Goal: Information Seeking & Learning: Check status

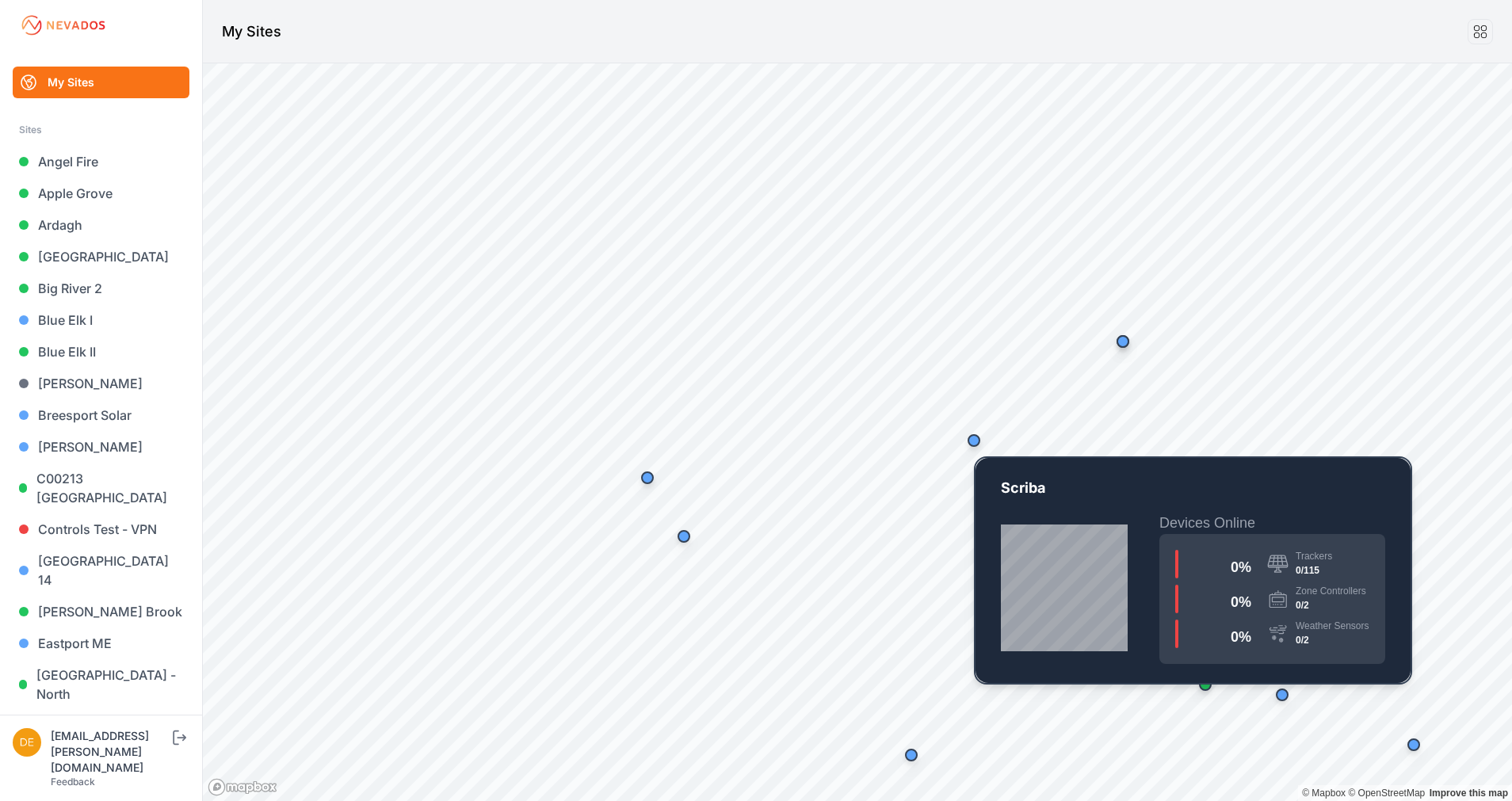
click at [961, 438] on div "Map marker" at bounding box center [973, 439] width 31 height 31
click at [971, 443] on div "Map marker" at bounding box center [973, 439] width 12 height 12
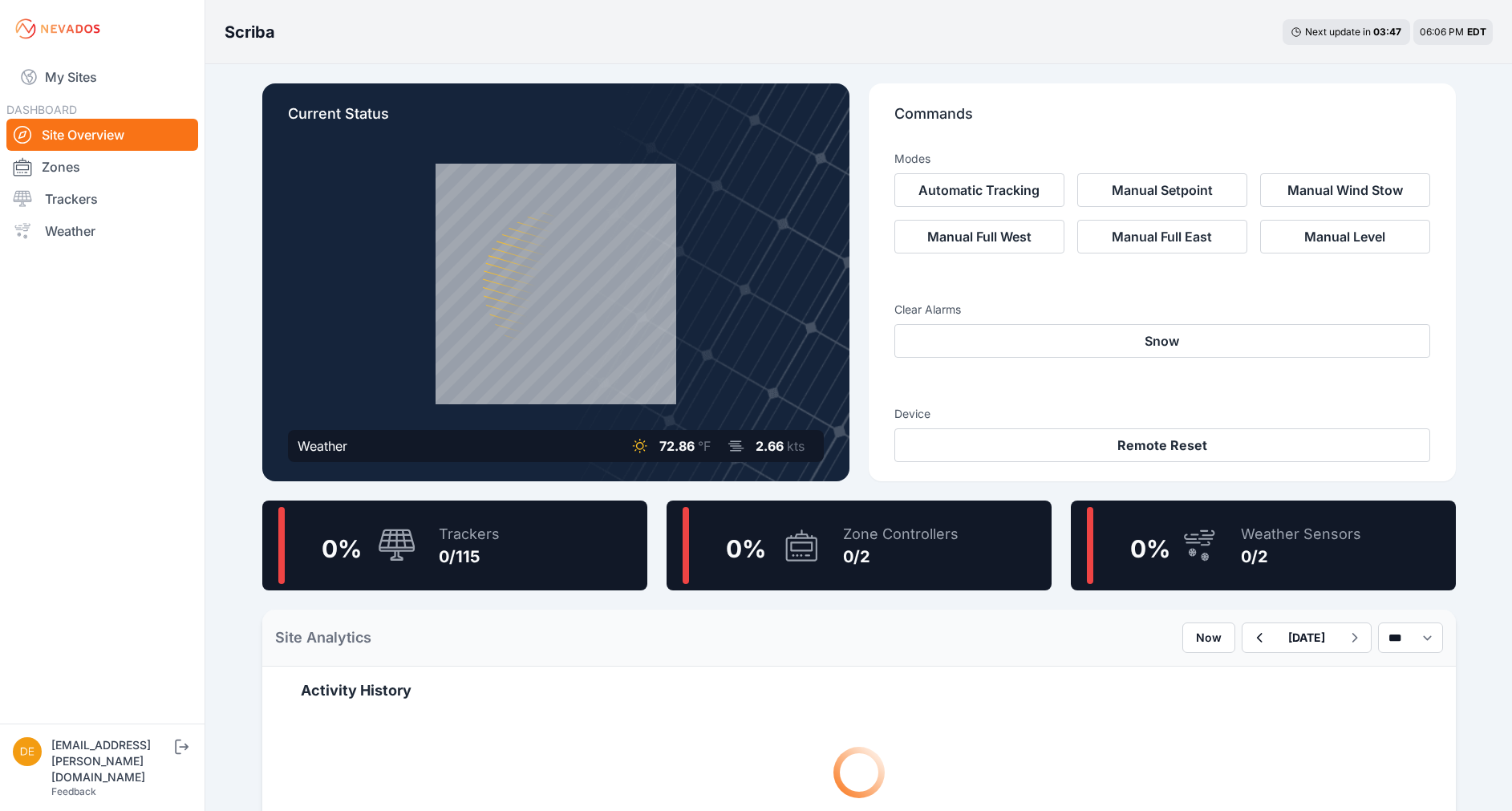
click at [990, 451] on button "Remote Reset" at bounding box center [1162, 445] width 536 height 34
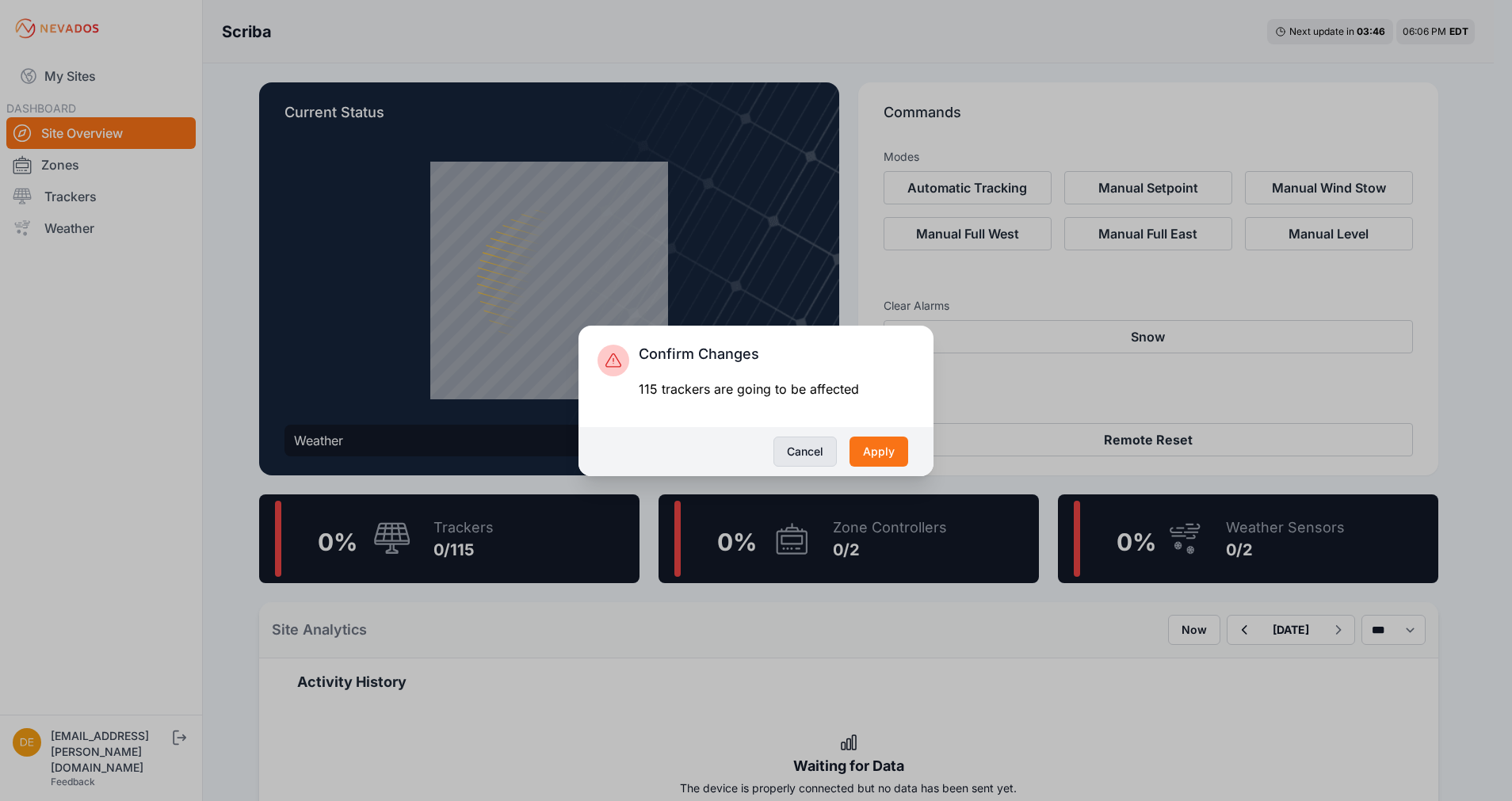
click at [795, 448] on button "Cancel" at bounding box center [805, 452] width 64 height 30
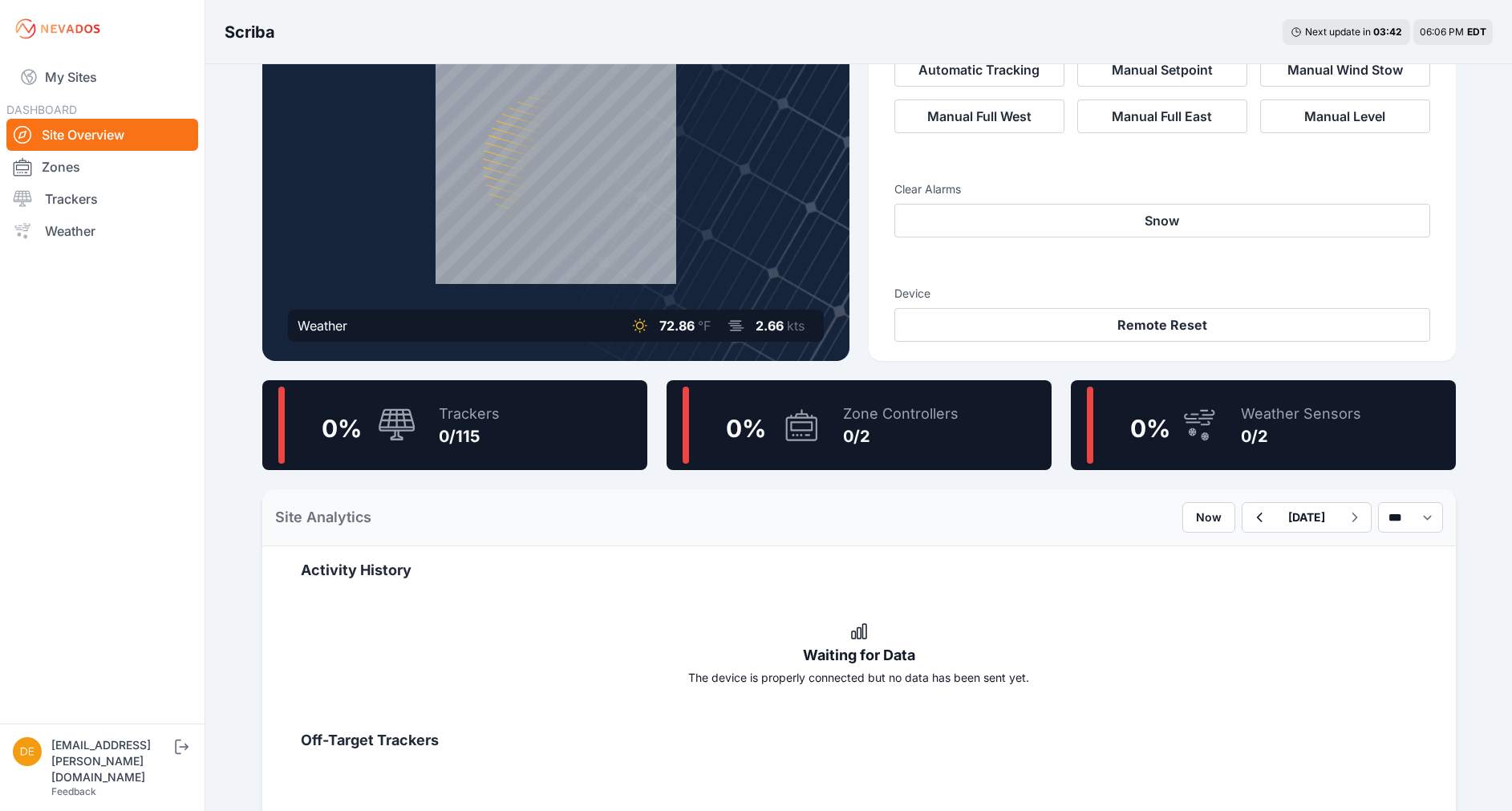
scroll to position [92, 0]
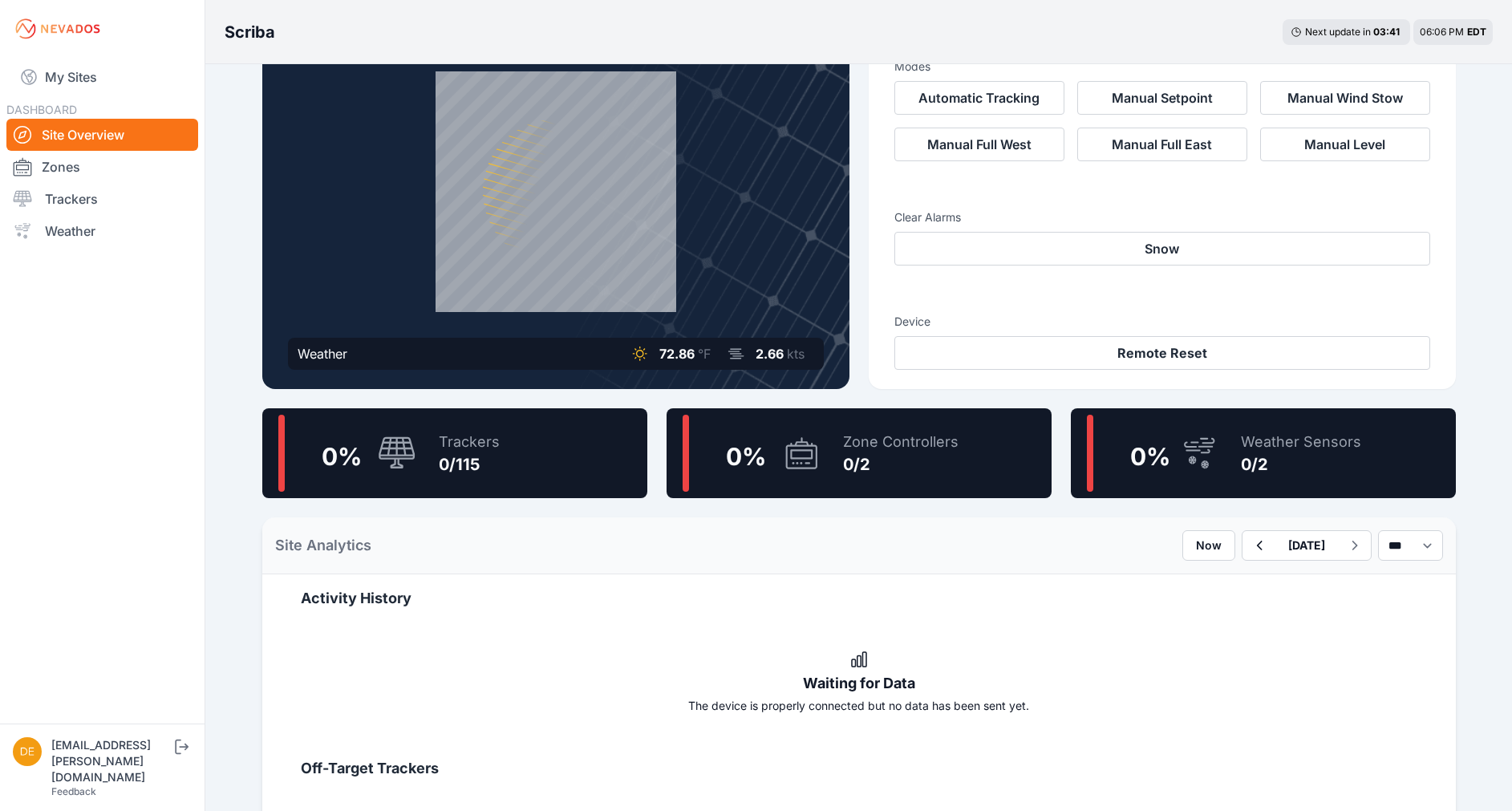
click at [862, 467] on div "0/2" at bounding box center [900, 464] width 115 height 22
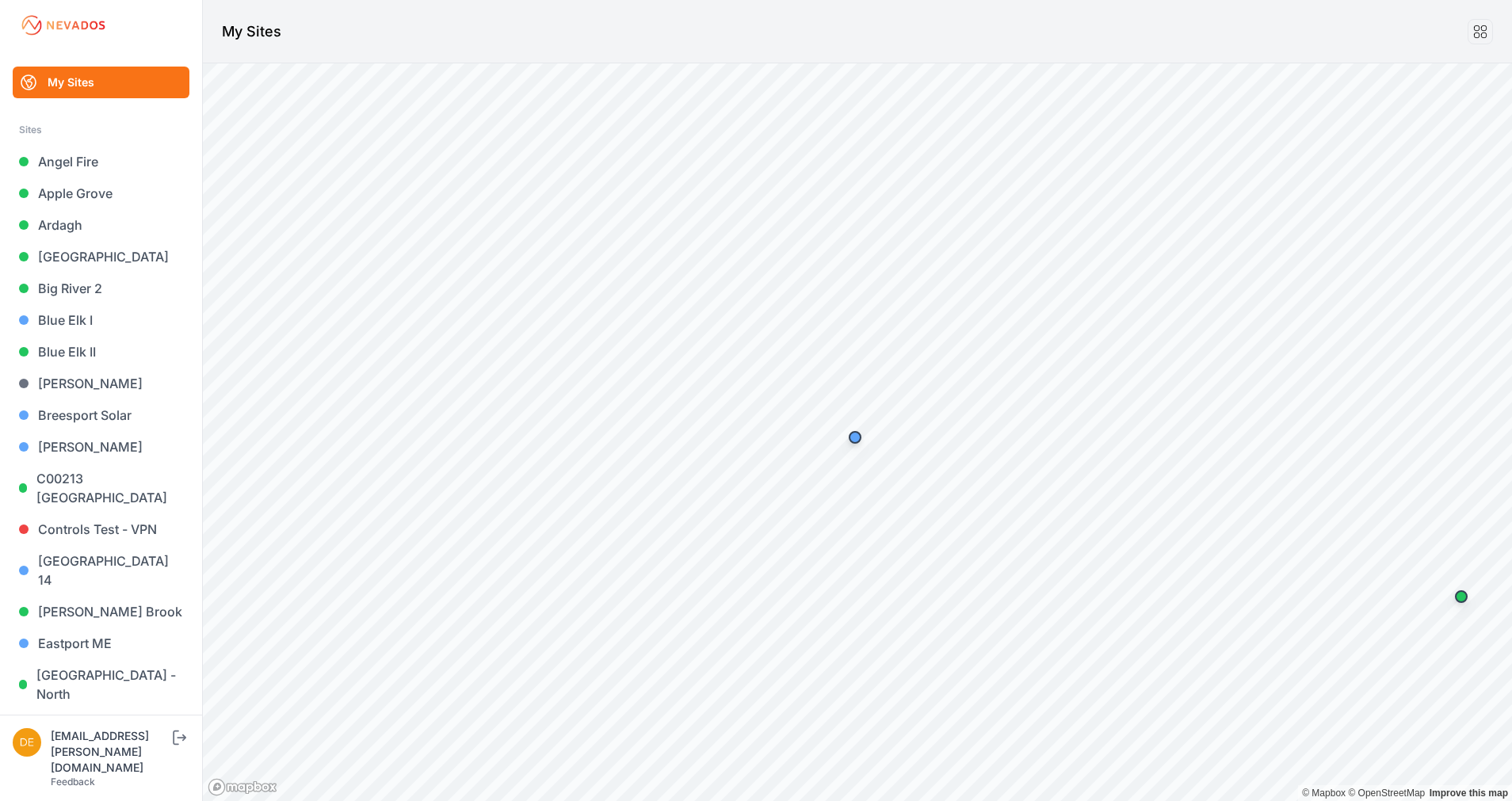
click at [868, 427] on div "Map marker" at bounding box center [854, 437] width 31 height 31
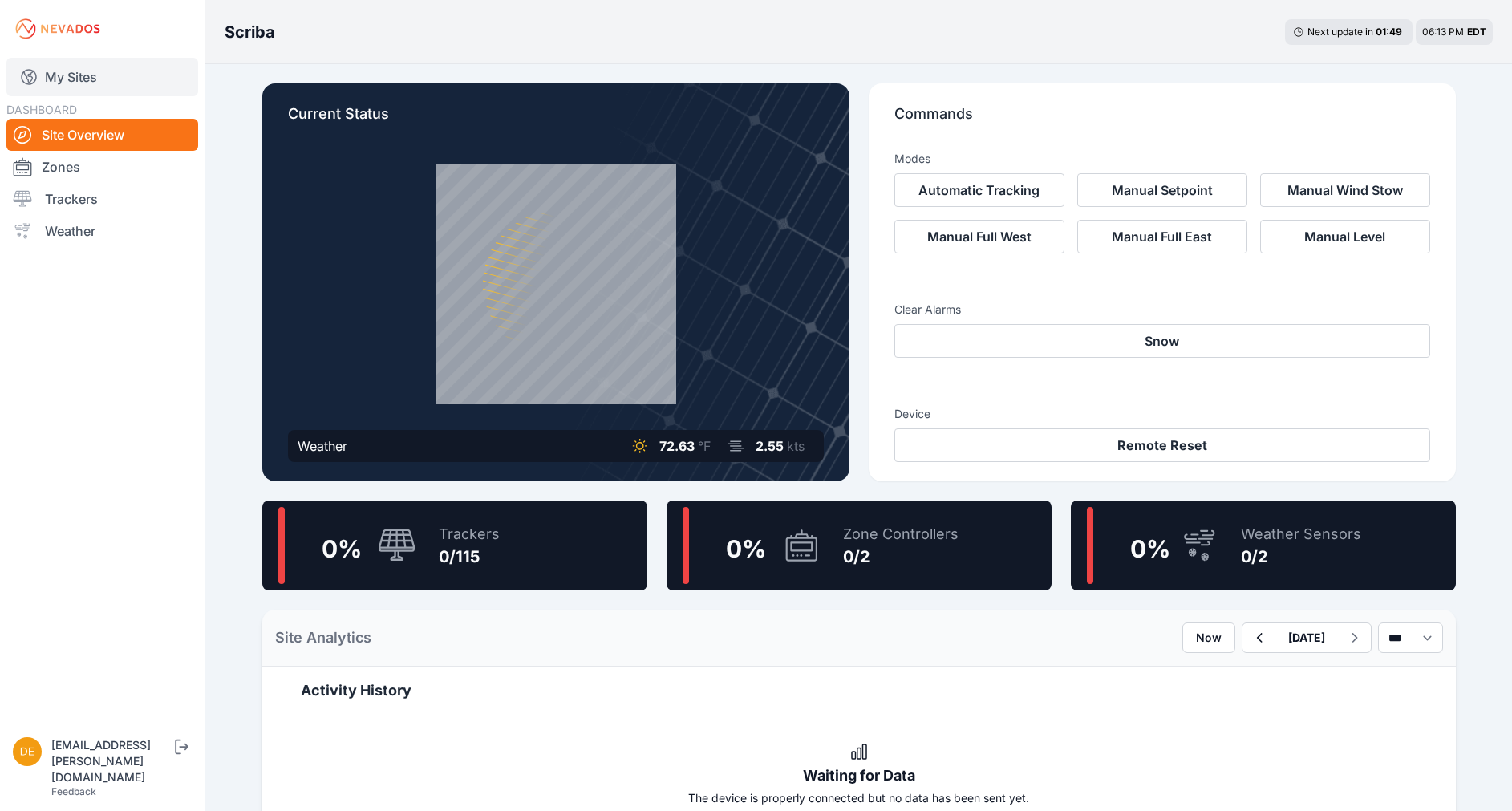
click at [89, 76] on link "My Sites" at bounding box center [103, 77] width 192 height 38
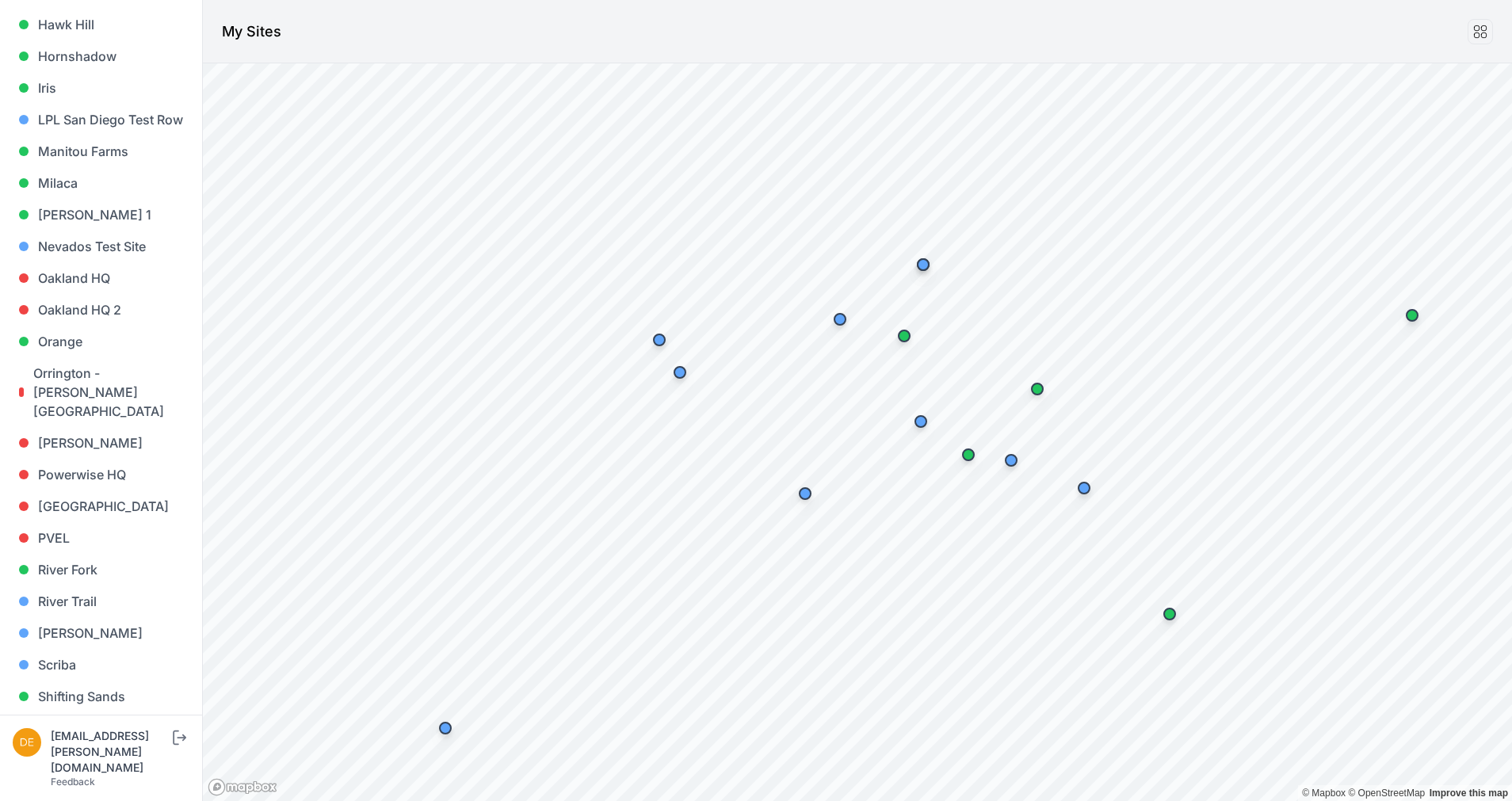
scroll to position [959, 0]
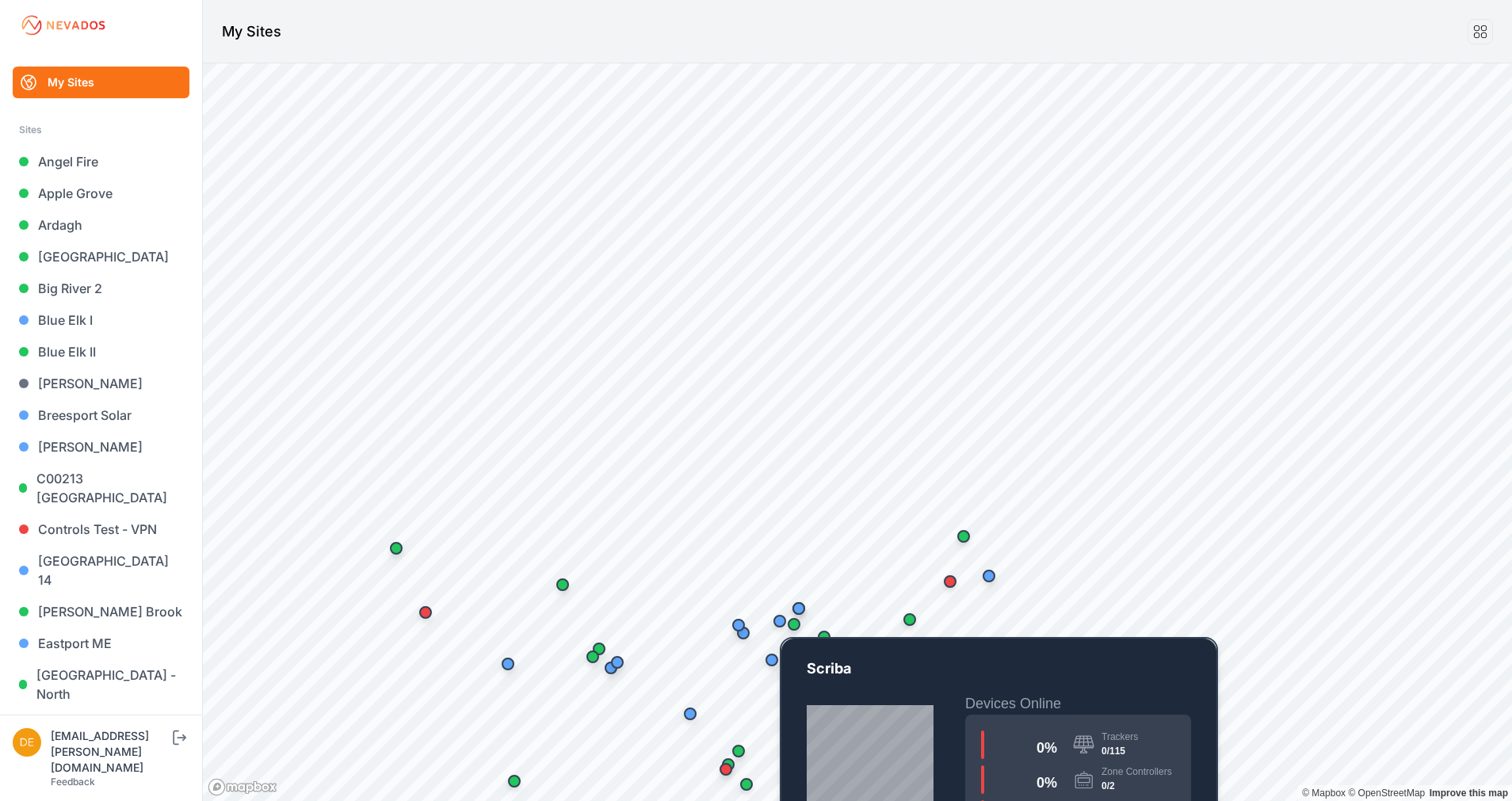
click at [770, 615] on div "Map marker" at bounding box center [779, 621] width 31 height 31
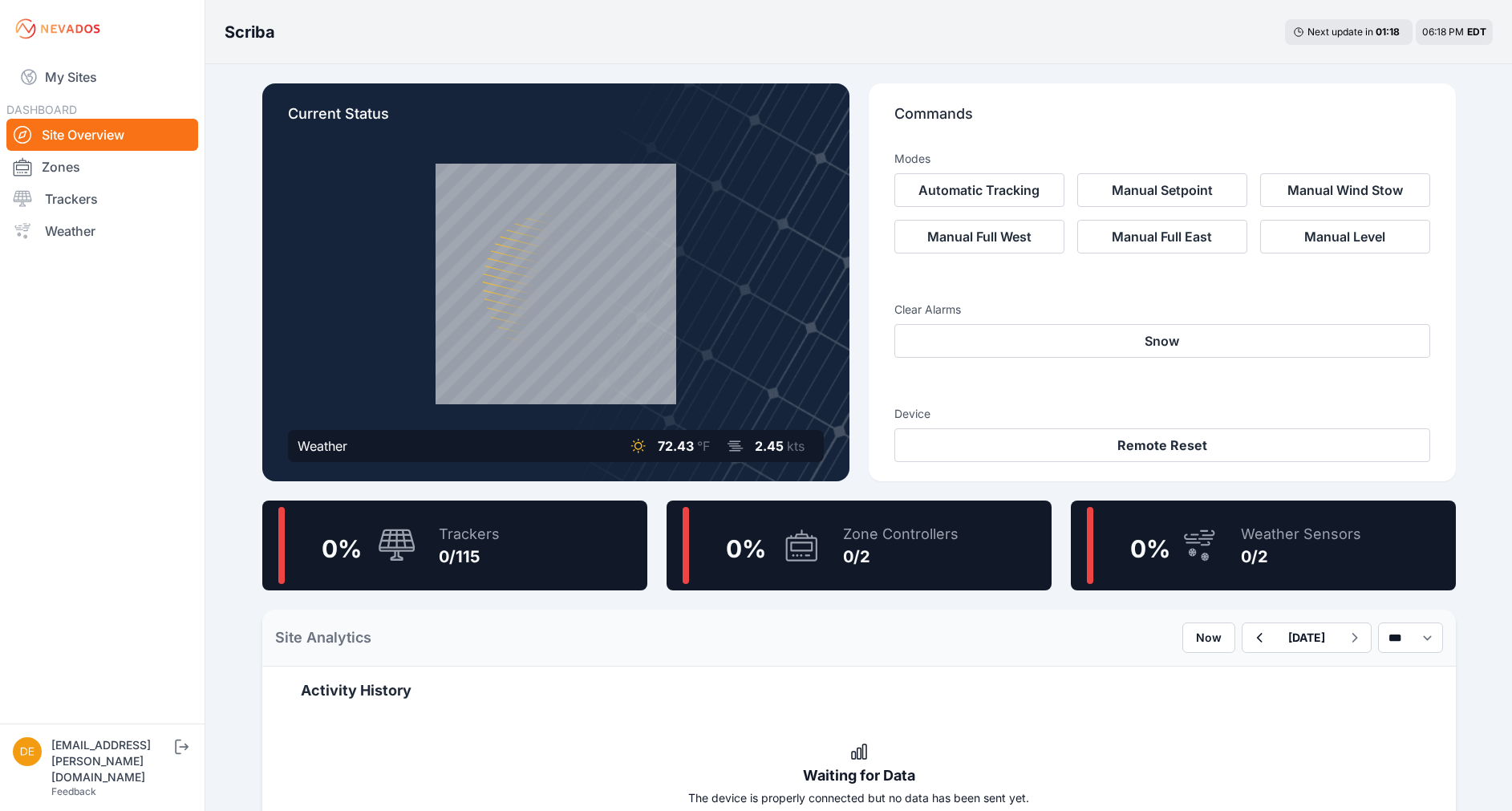
drag, startPoint x: 838, startPoint y: 549, endPoint x: 764, endPoint y: 540, distance: 74.5
click at [764, 540] on span "0 %" at bounding box center [745, 549] width 40 height 29
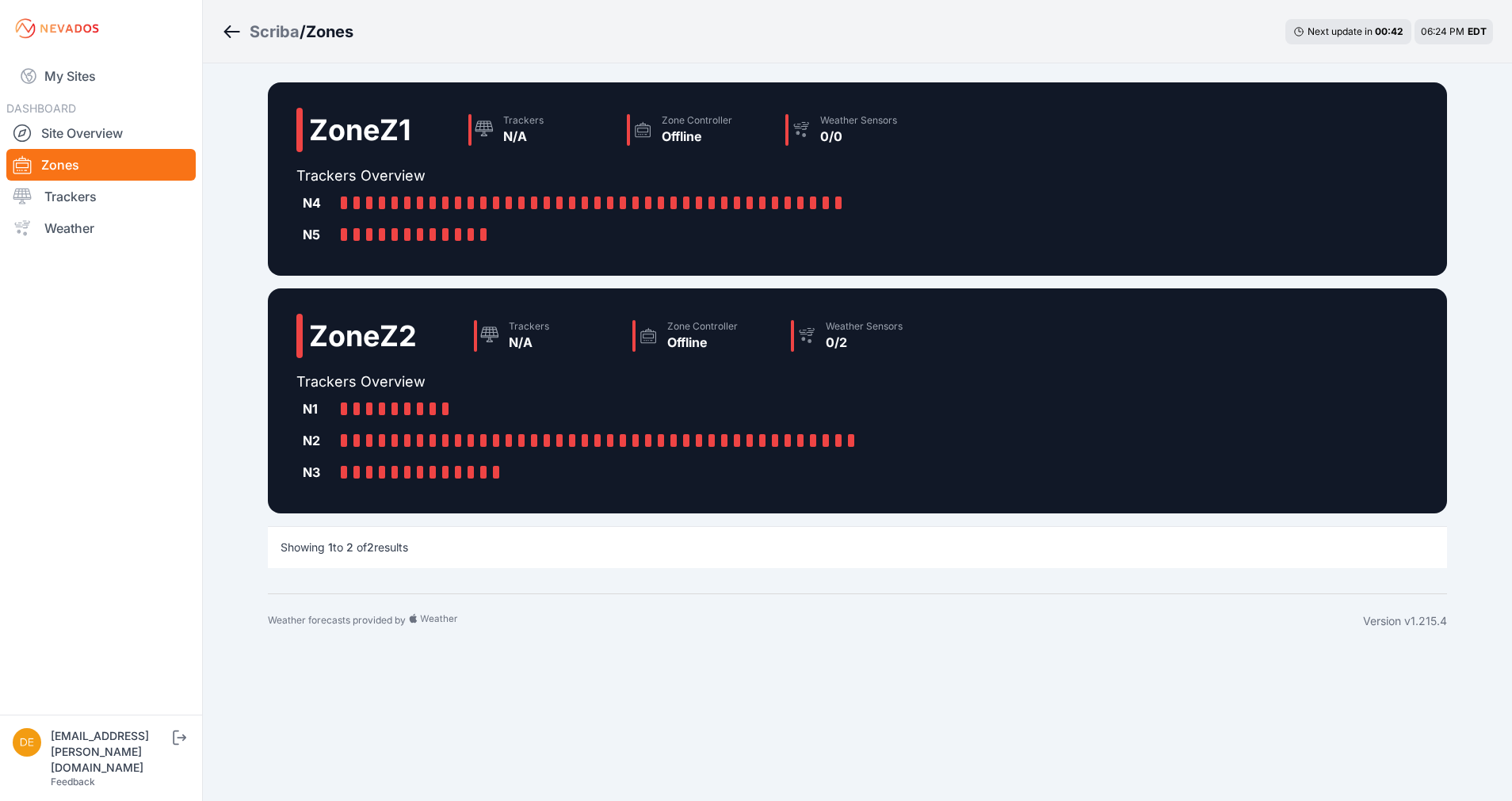
click at [230, 31] on icon "Breadcrumb" at bounding box center [232, 32] width 16 height 2
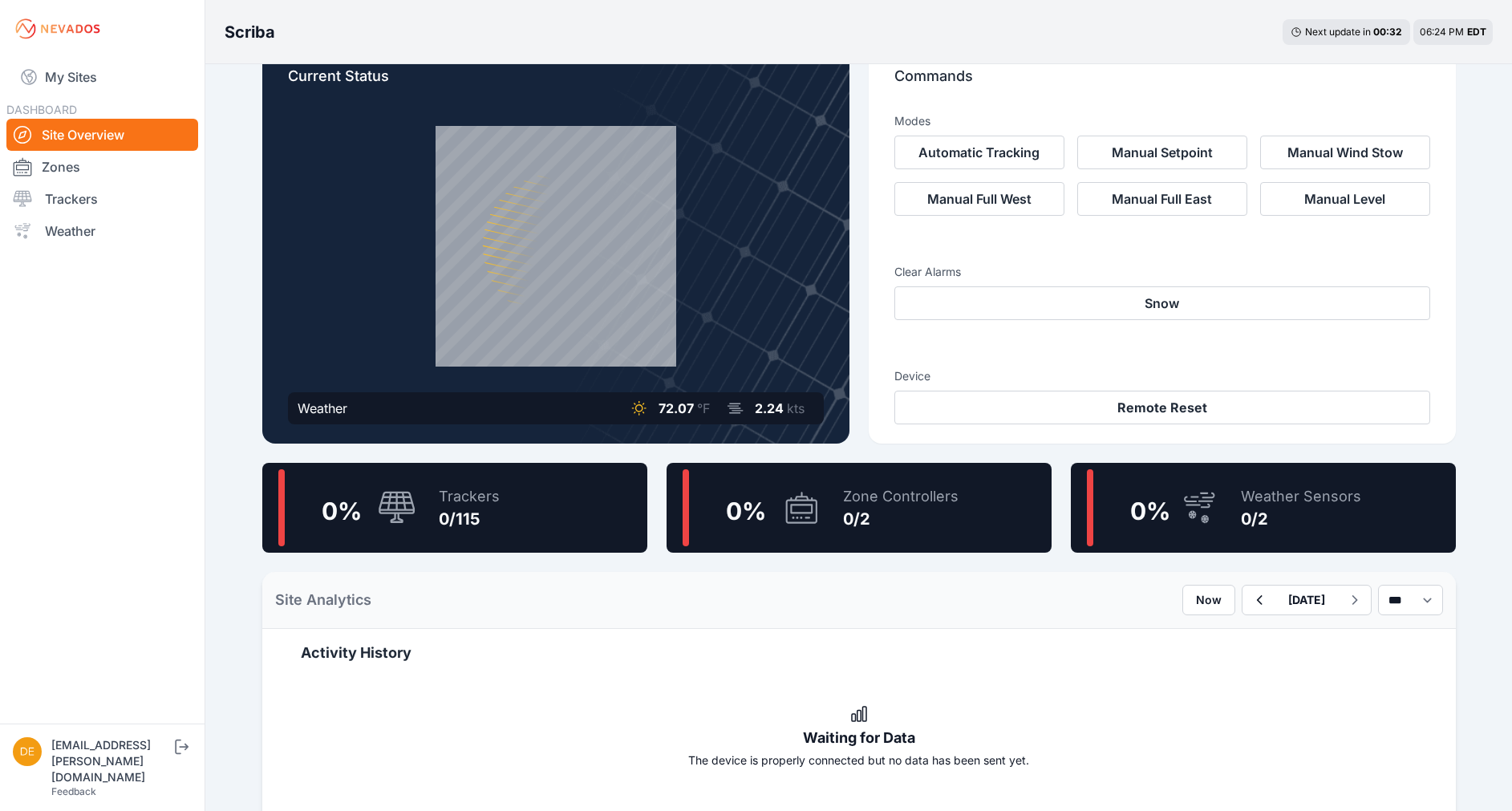
scroll to position [31, 0]
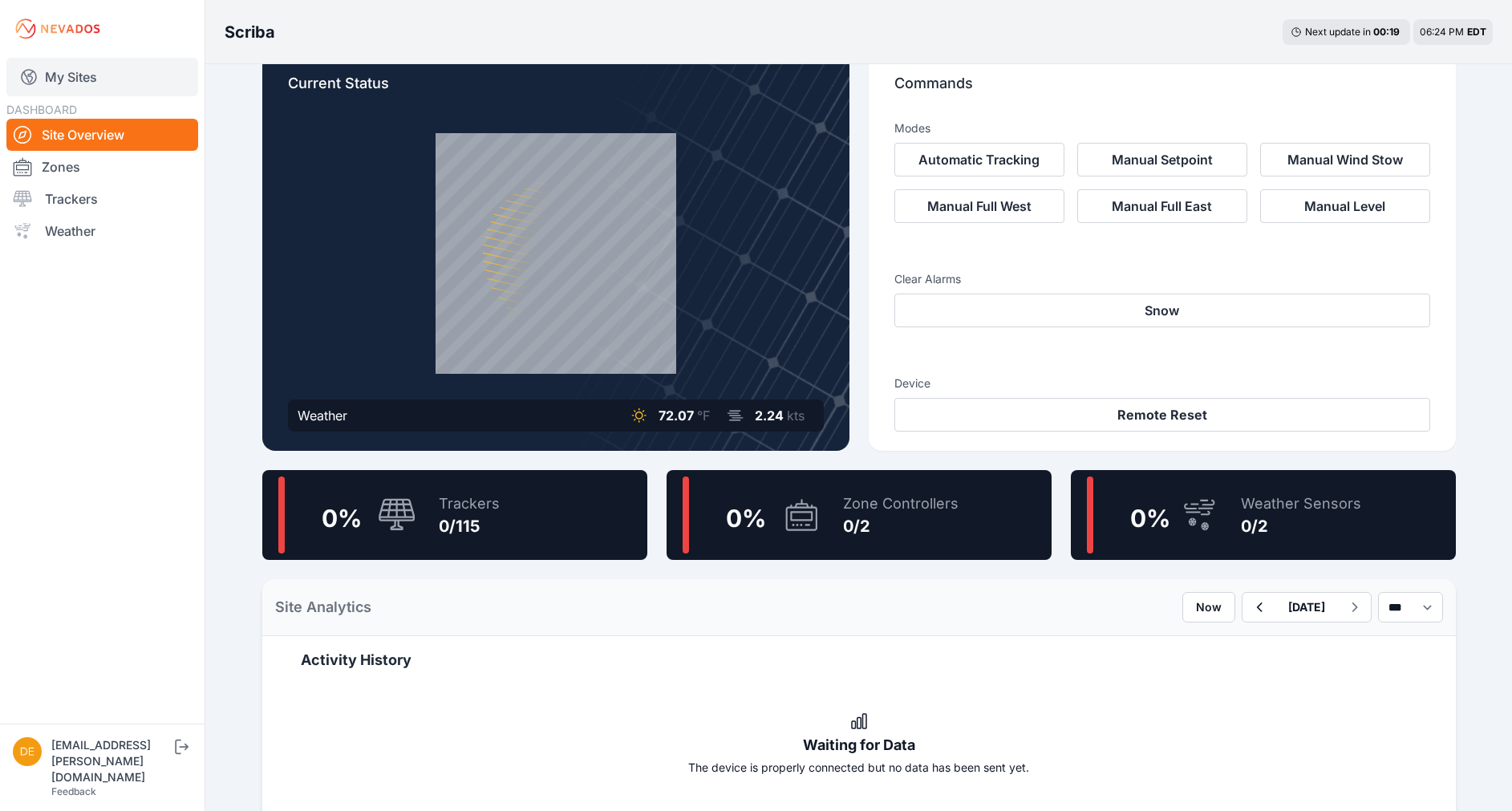
click at [65, 68] on link "My Sites" at bounding box center [103, 77] width 192 height 38
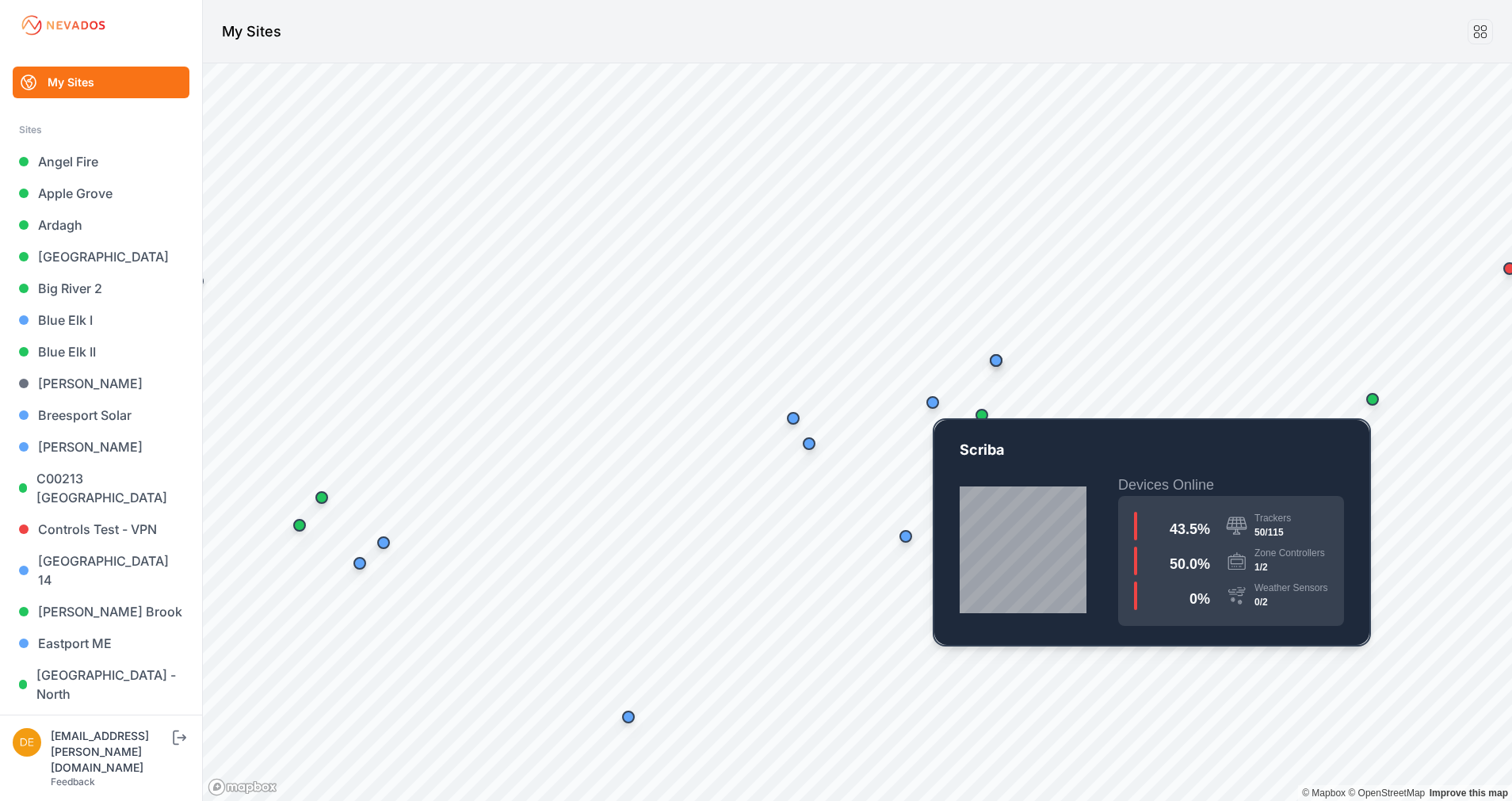
click at [943, 401] on div "Map marker" at bounding box center [932, 401] width 31 height 31
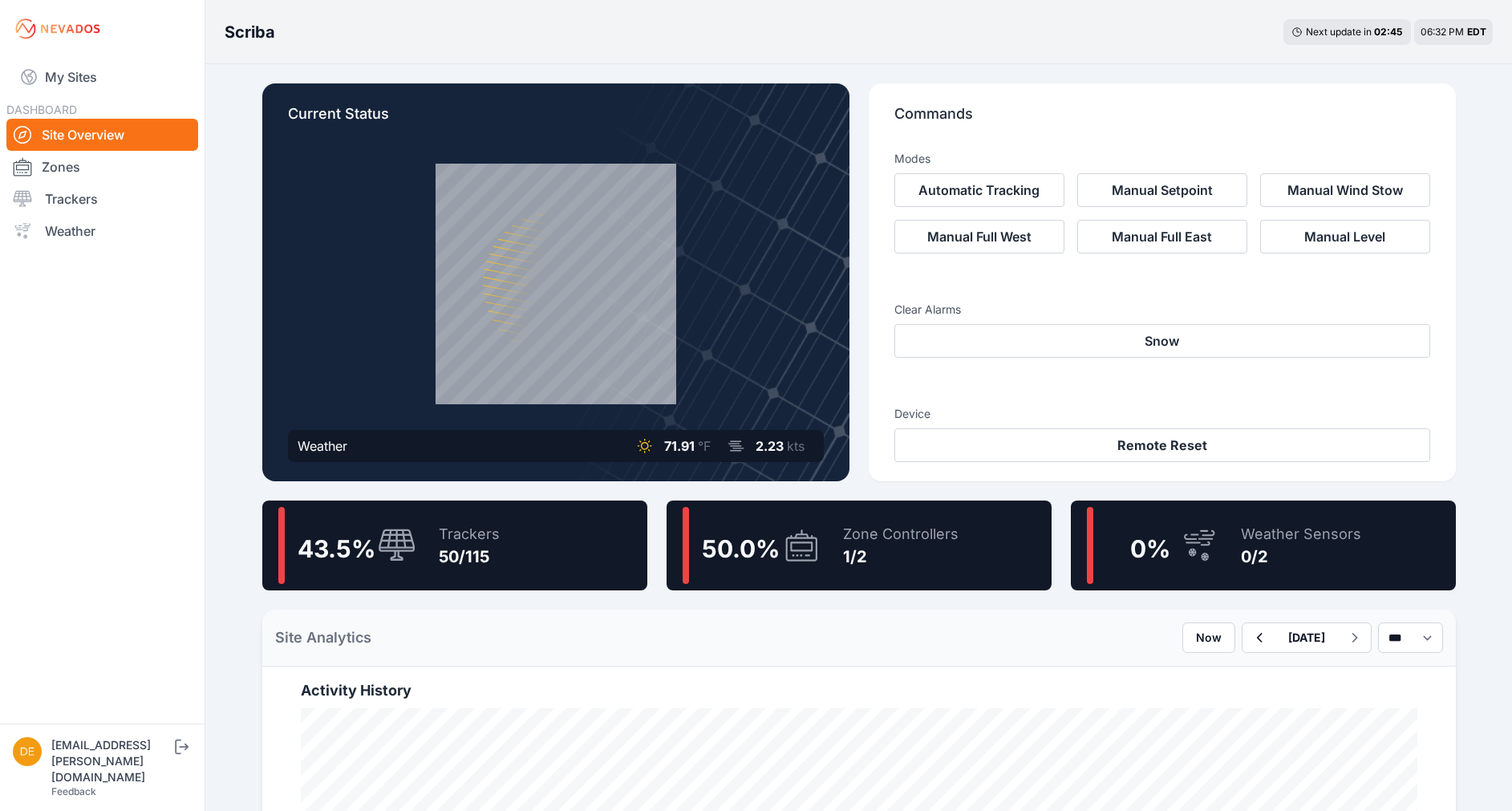
click at [810, 547] on icon at bounding box center [801, 545] width 38 height 37
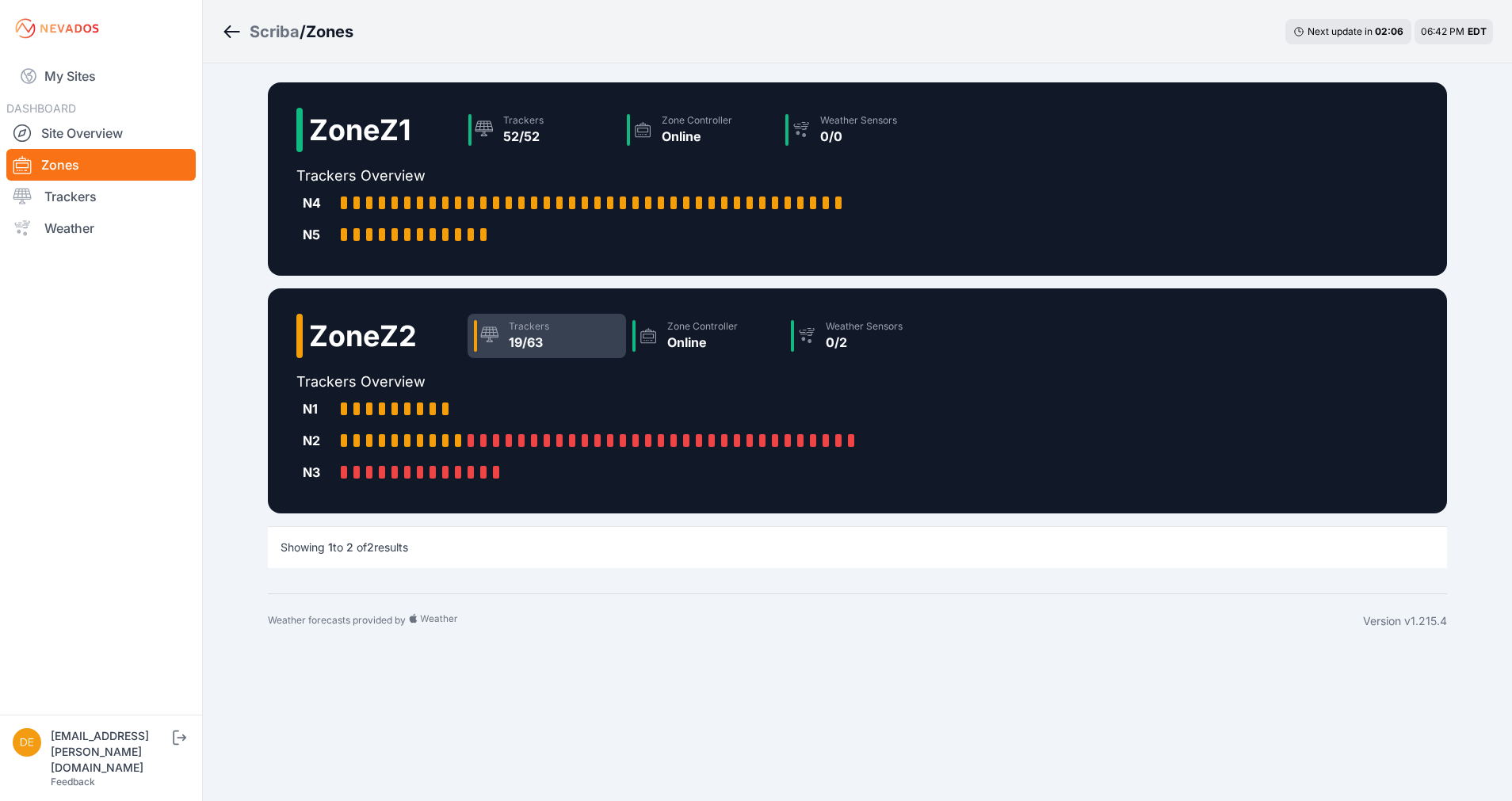
click at [492, 329] on icon at bounding box center [490, 334] width 18 height 16
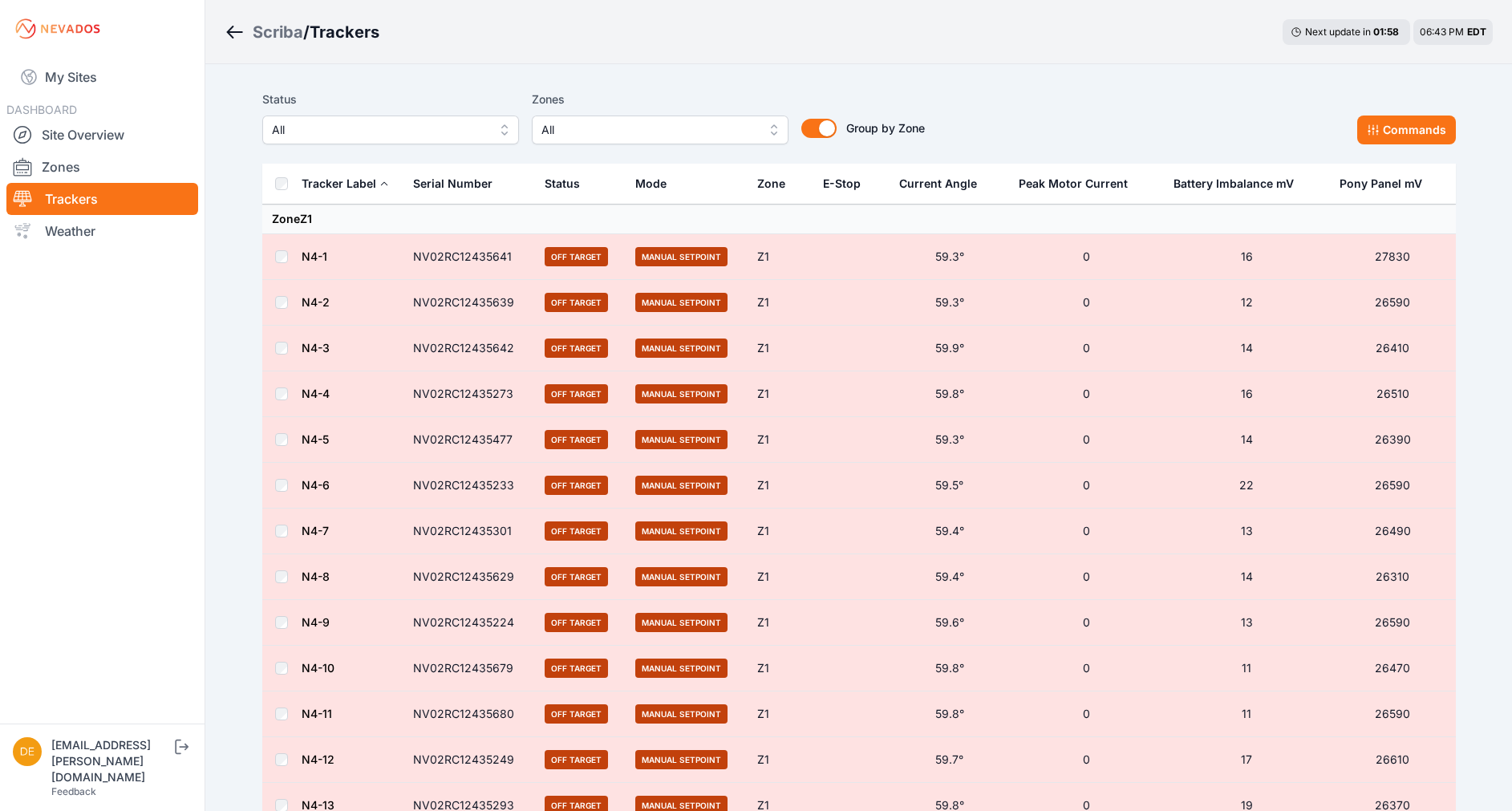
click at [230, 31] on icon "Breadcrumb" at bounding box center [231, 32] width 8 height 12
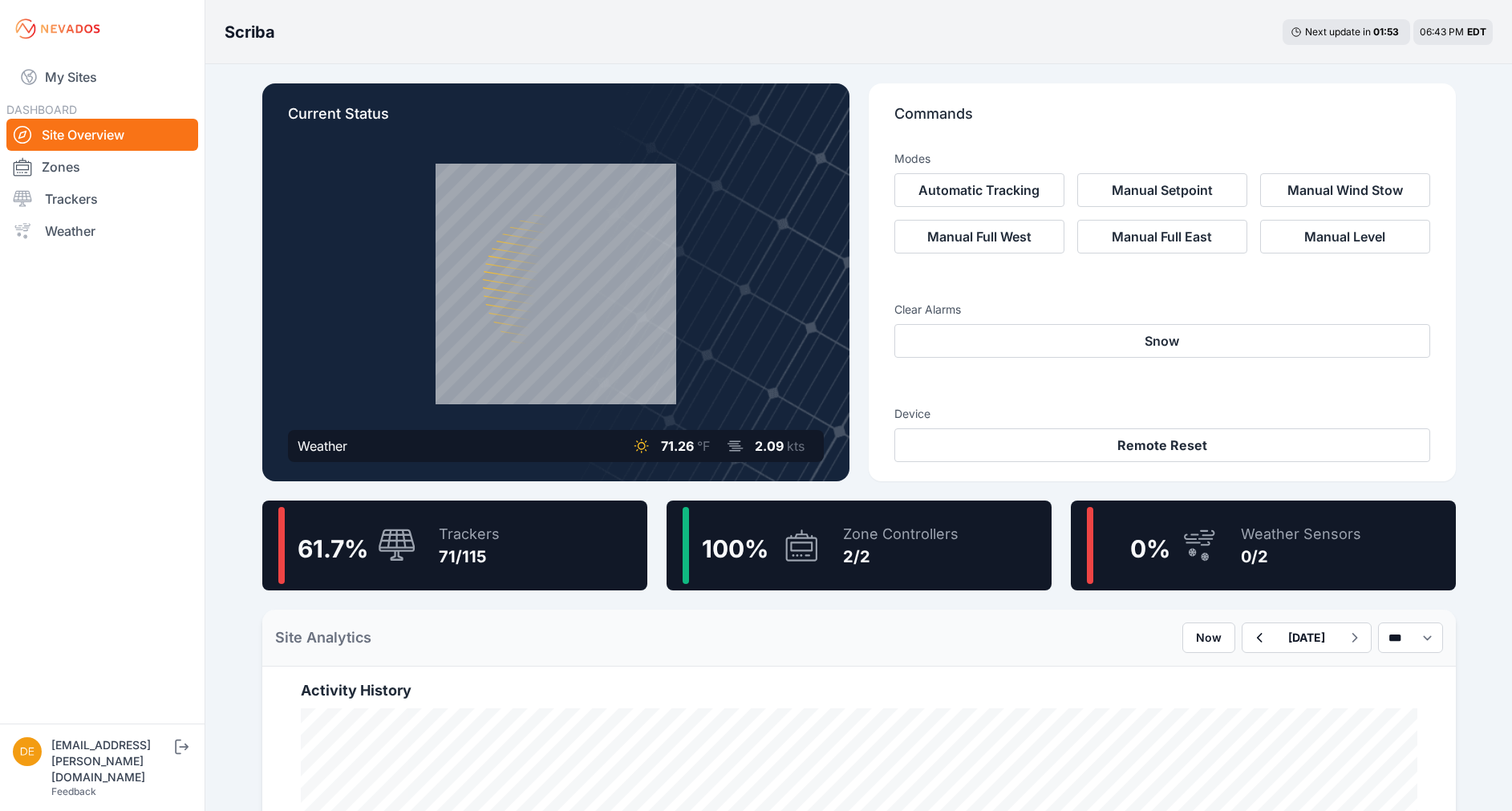
click at [841, 548] on div "Zone Controllers 2/2" at bounding box center [892, 546] width 132 height 77
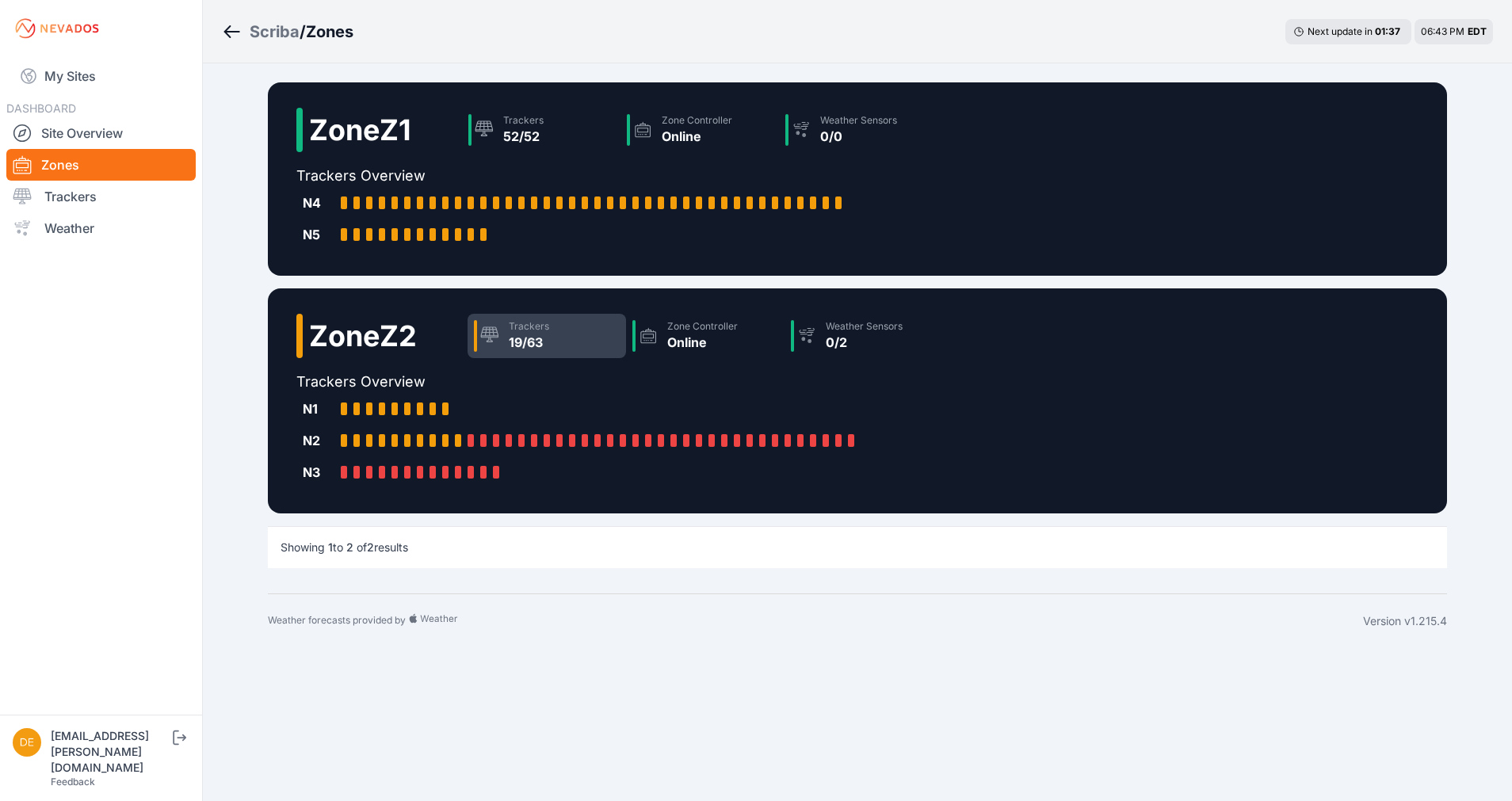
click at [561, 336] on div "Trackers 19/63" at bounding box center [547, 336] width 159 height 45
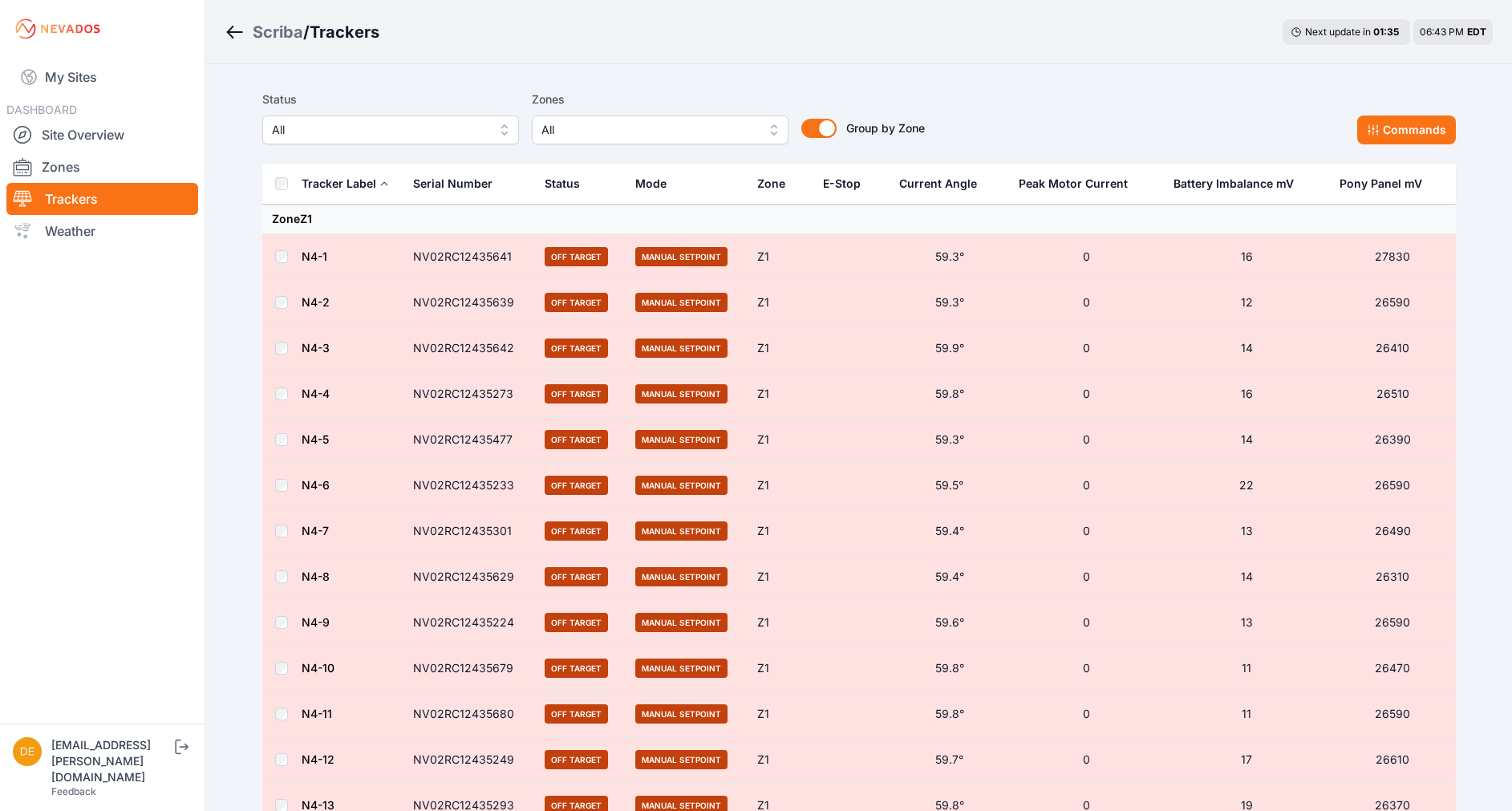
click at [478, 134] on span "All" at bounding box center [379, 130] width 215 height 19
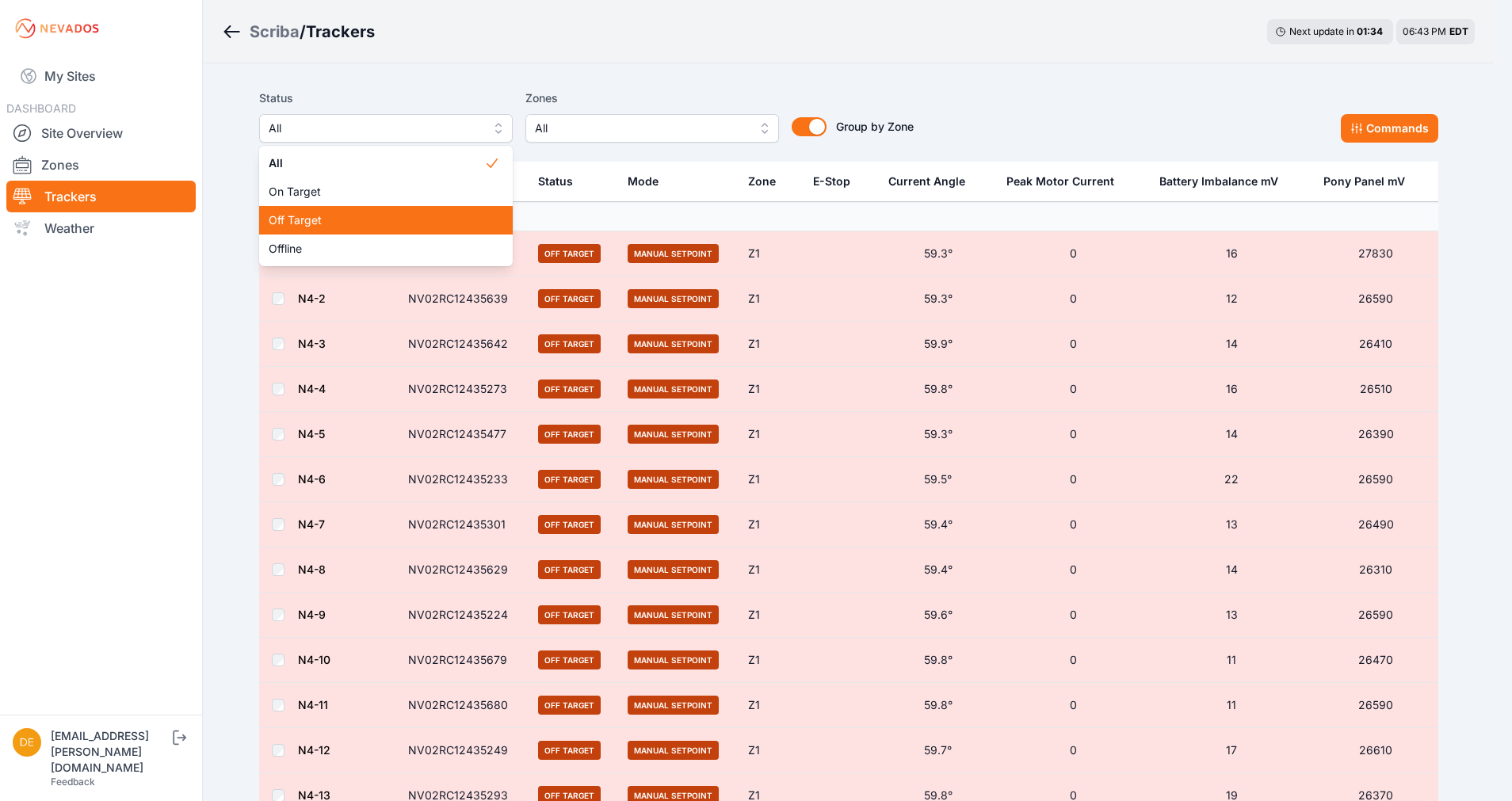
click at [423, 214] on span "Off Target" at bounding box center [376, 220] width 215 height 16
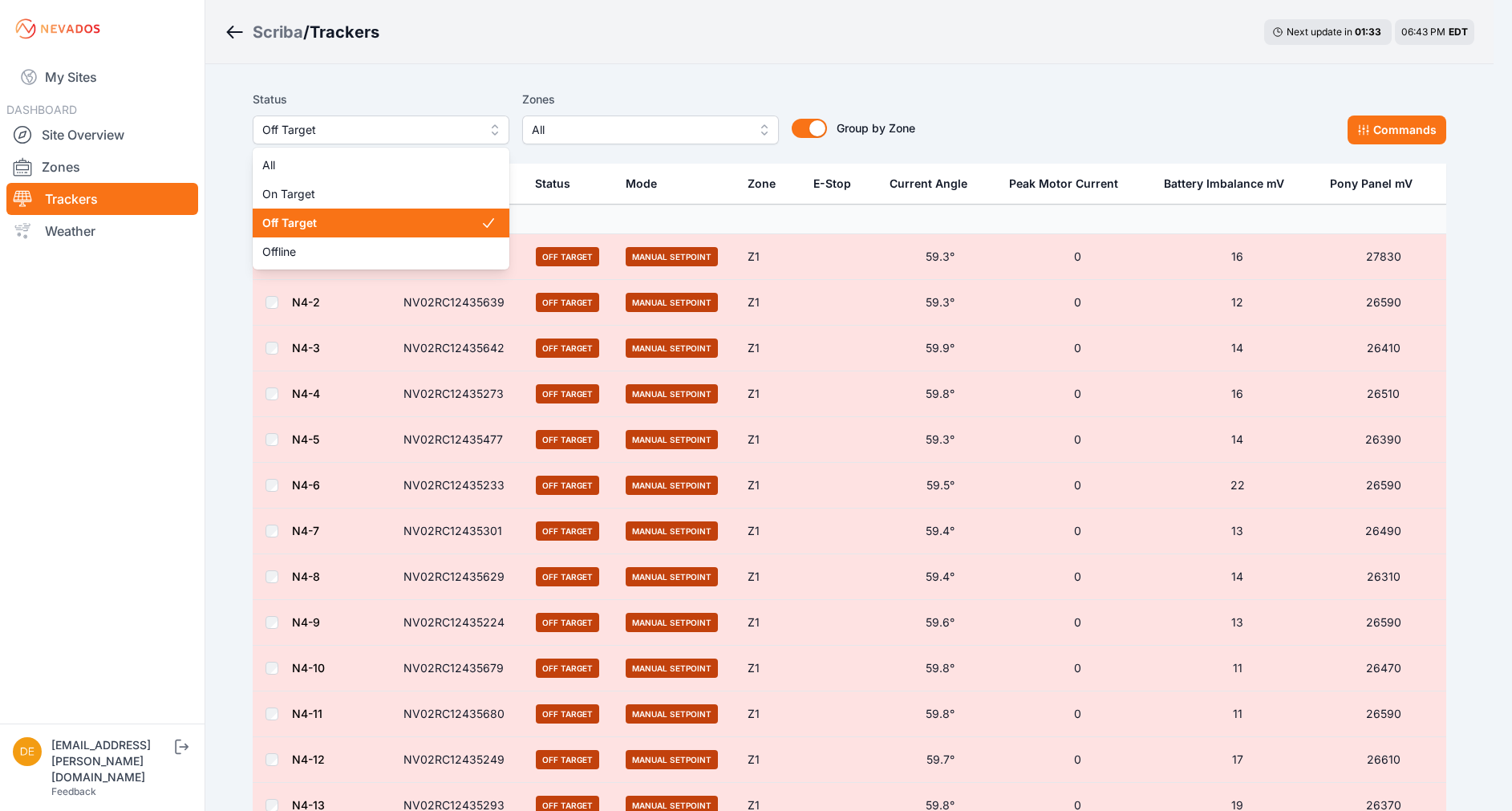
click at [374, 137] on span "Off Target" at bounding box center [370, 130] width 215 height 19
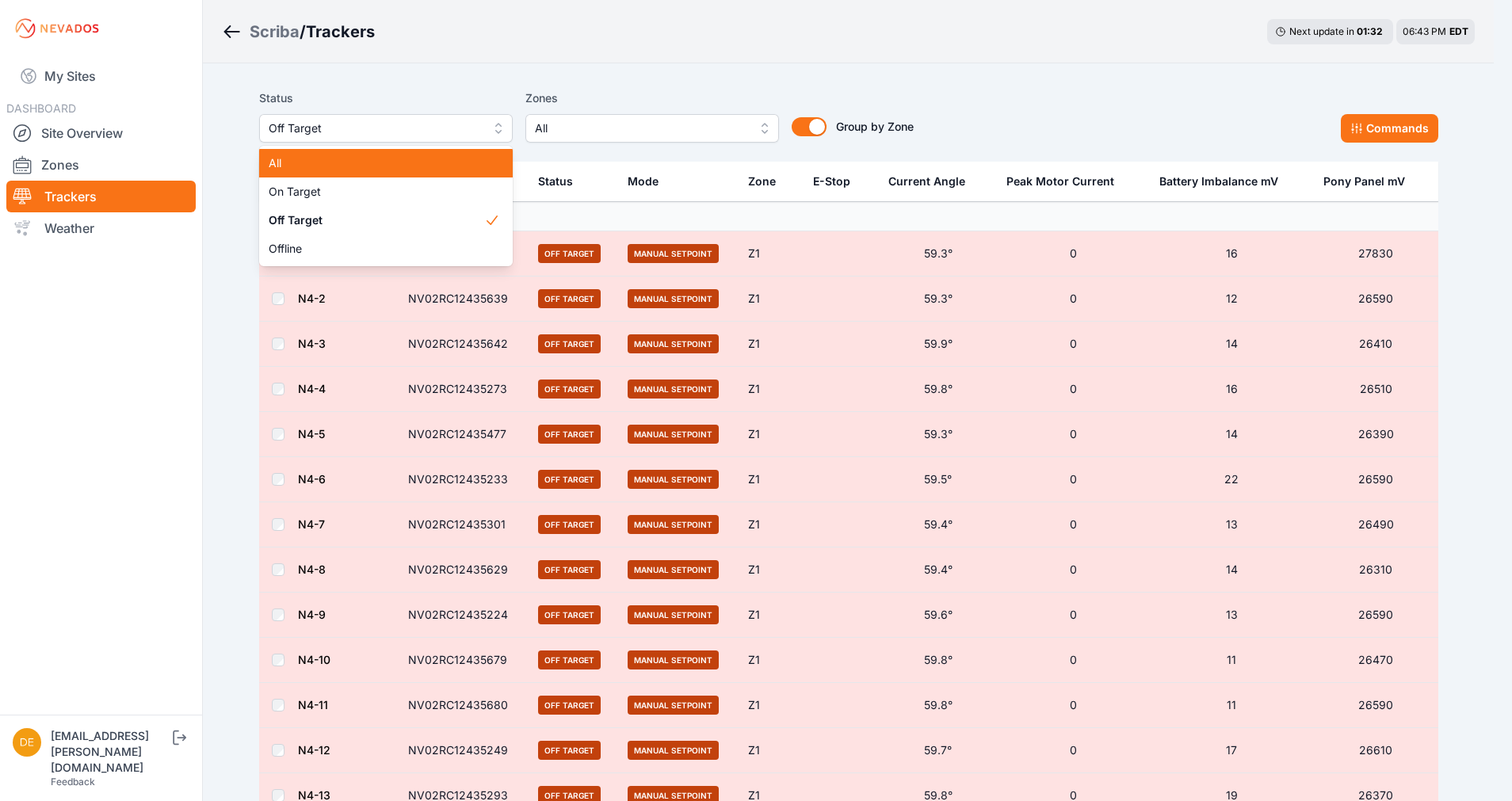
click at [336, 165] on span "All" at bounding box center [376, 163] width 215 height 16
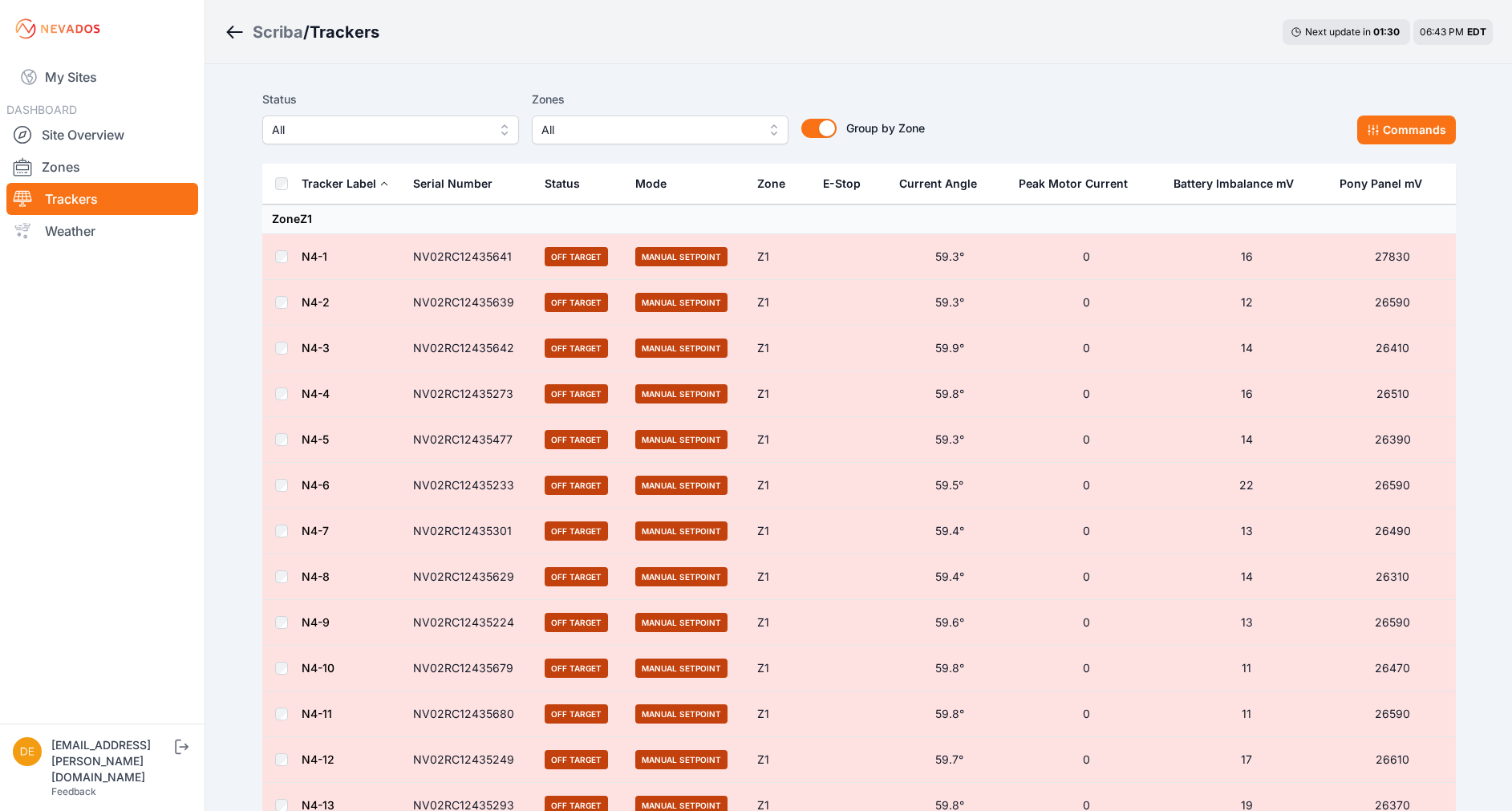
click at [237, 34] on icon "Breadcrumb" at bounding box center [234, 32] width 20 height 19
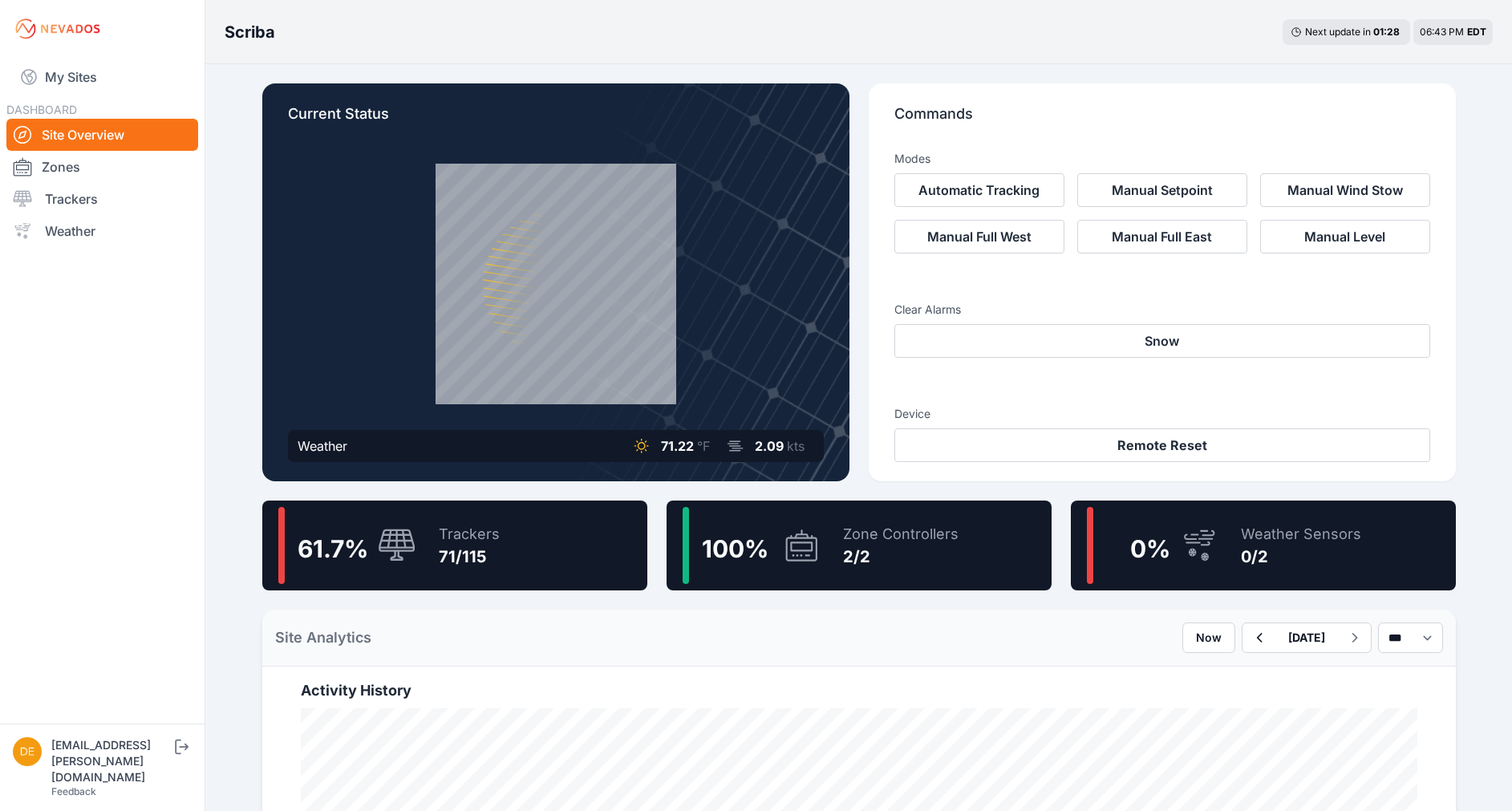
click at [960, 571] on div "100 % Zone Controllers 2/2" at bounding box center [859, 545] width 385 height 89
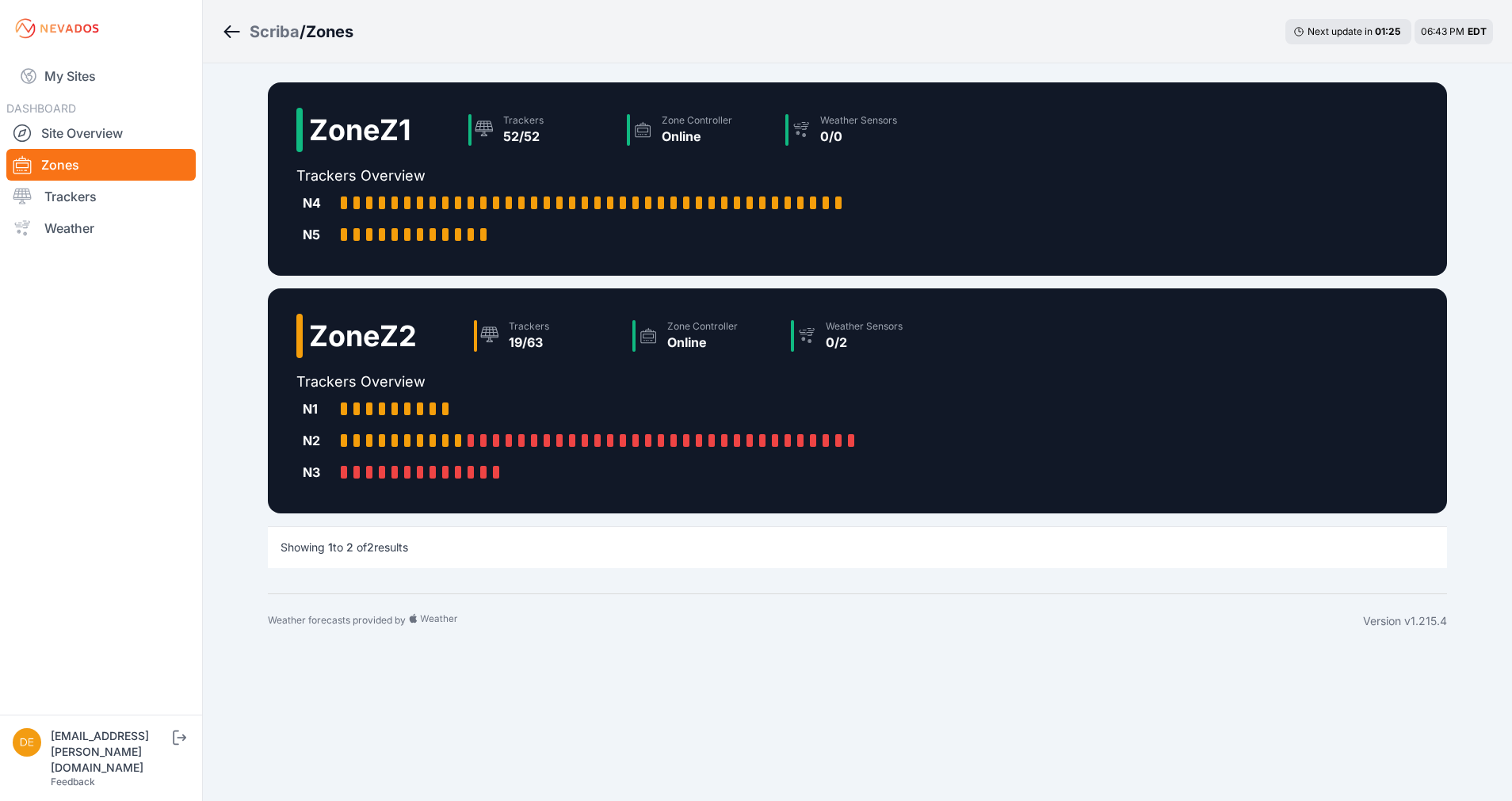
click at [300, 343] on div at bounding box center [299, 336] width 7 height 45
click at [63, 79] on link "My Sites" at bounding box center [102, 76] width 190 height 38
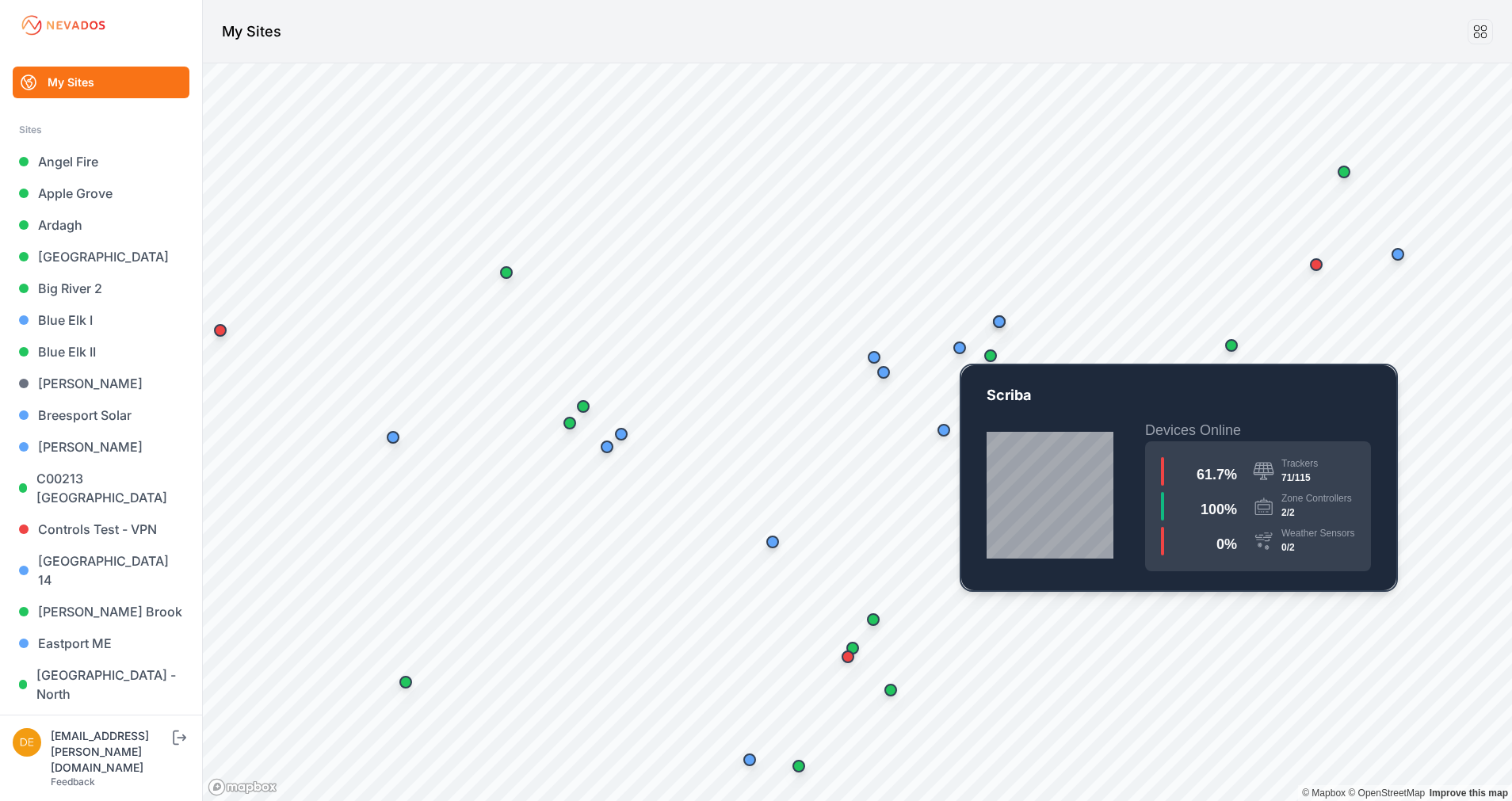
click at [961, 354] on div "Map marker" at bounding box center [959, 347] width 31 height 31
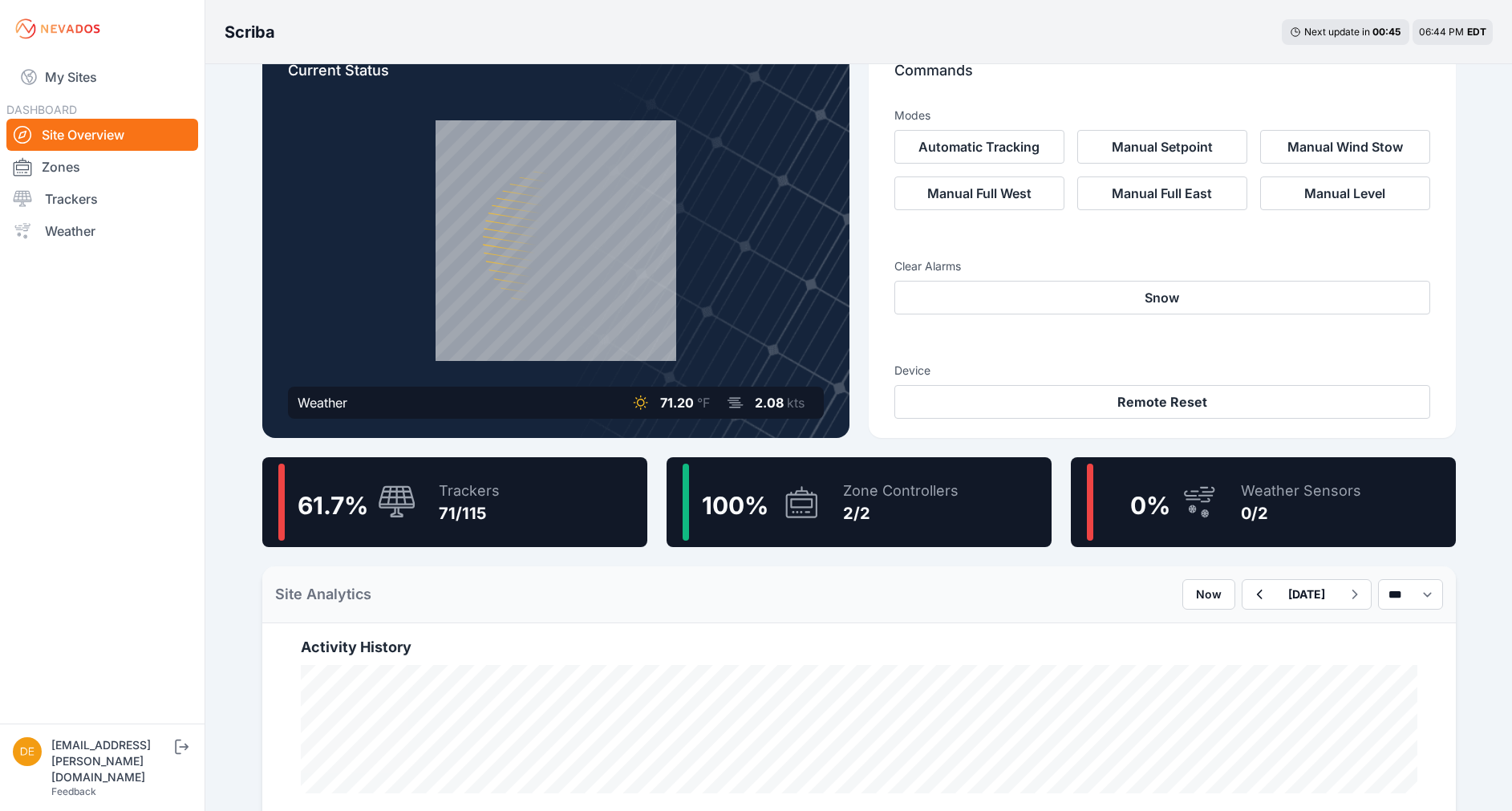
scroll to position [39, 0]
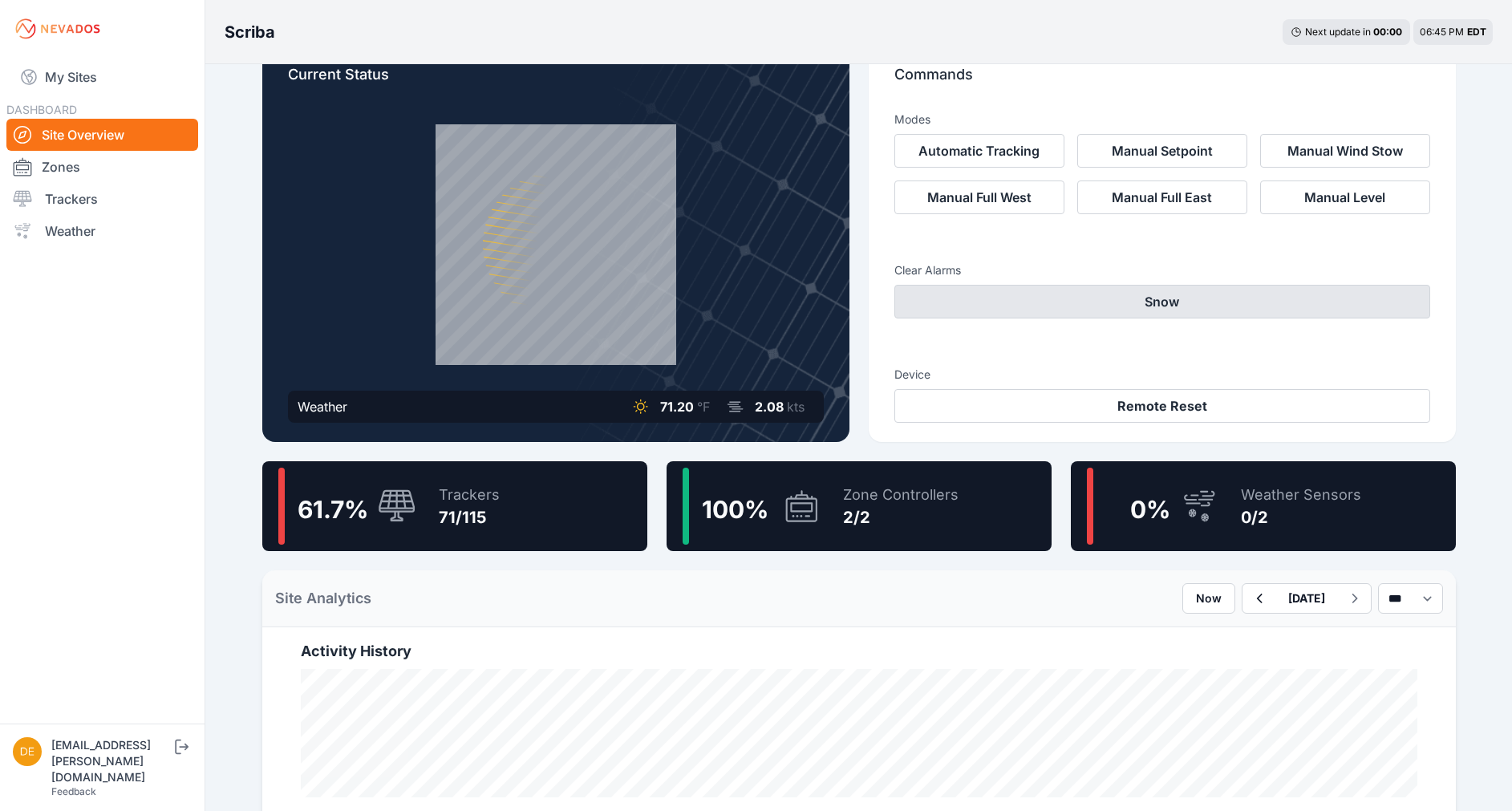
scroll to position [39, 0]
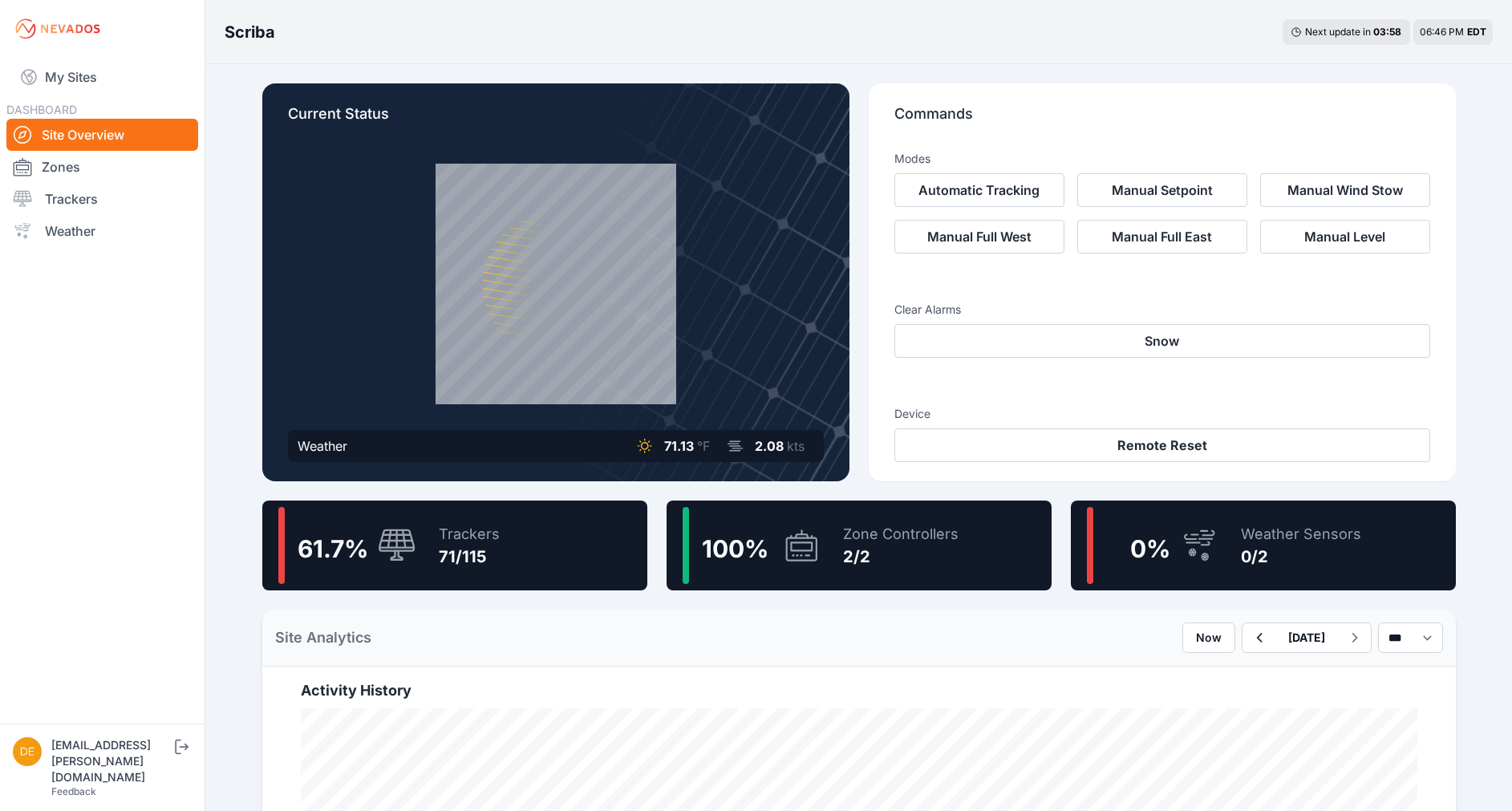
click at [515, 518] on div "61.7 % Trackers 71/115" at bounding box center [454, 545] width 385 height 89
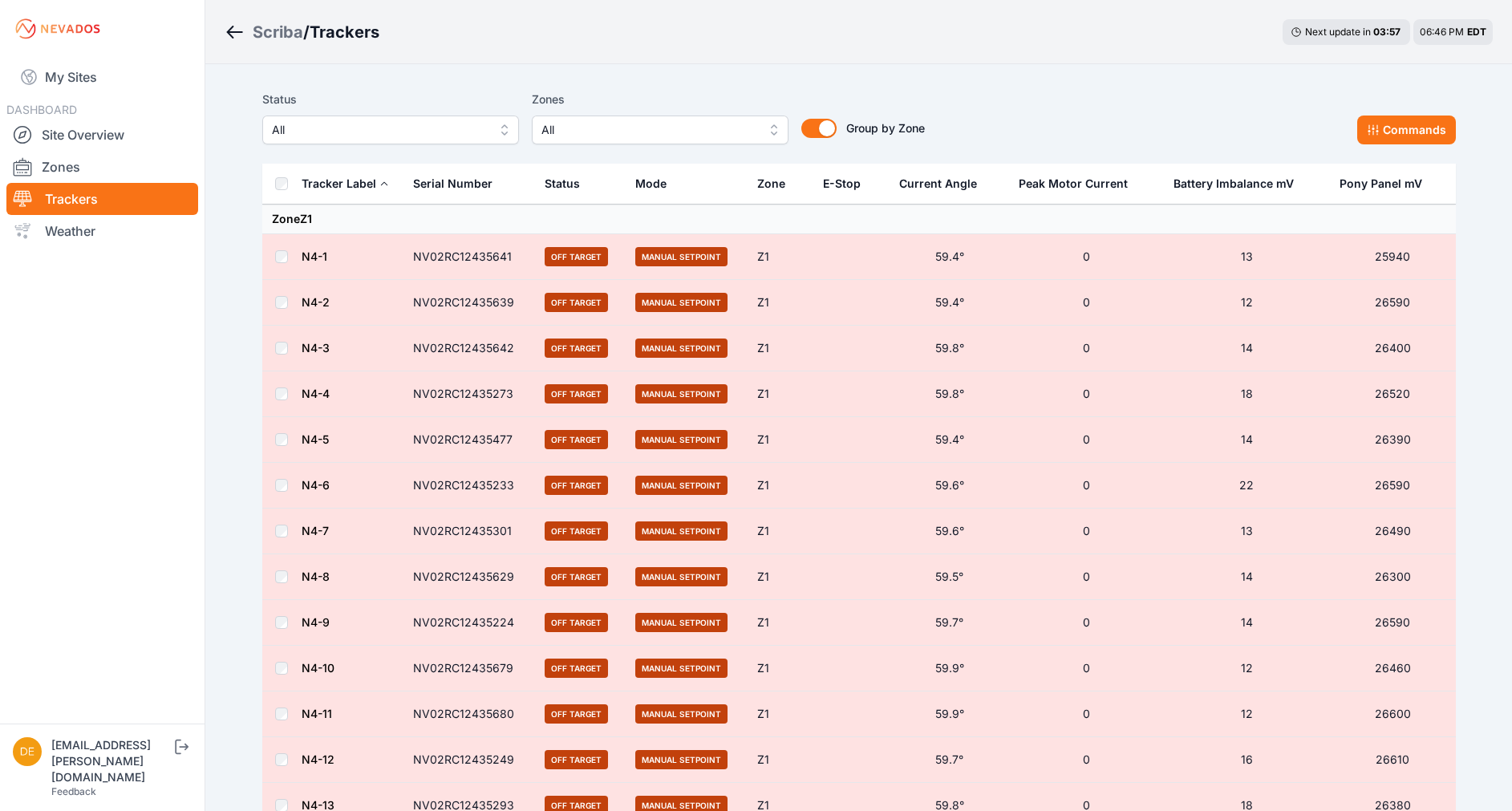
click at [232, 37] on icon "Breadcrumb" at bounding box center [234, 32] width 20 height 19
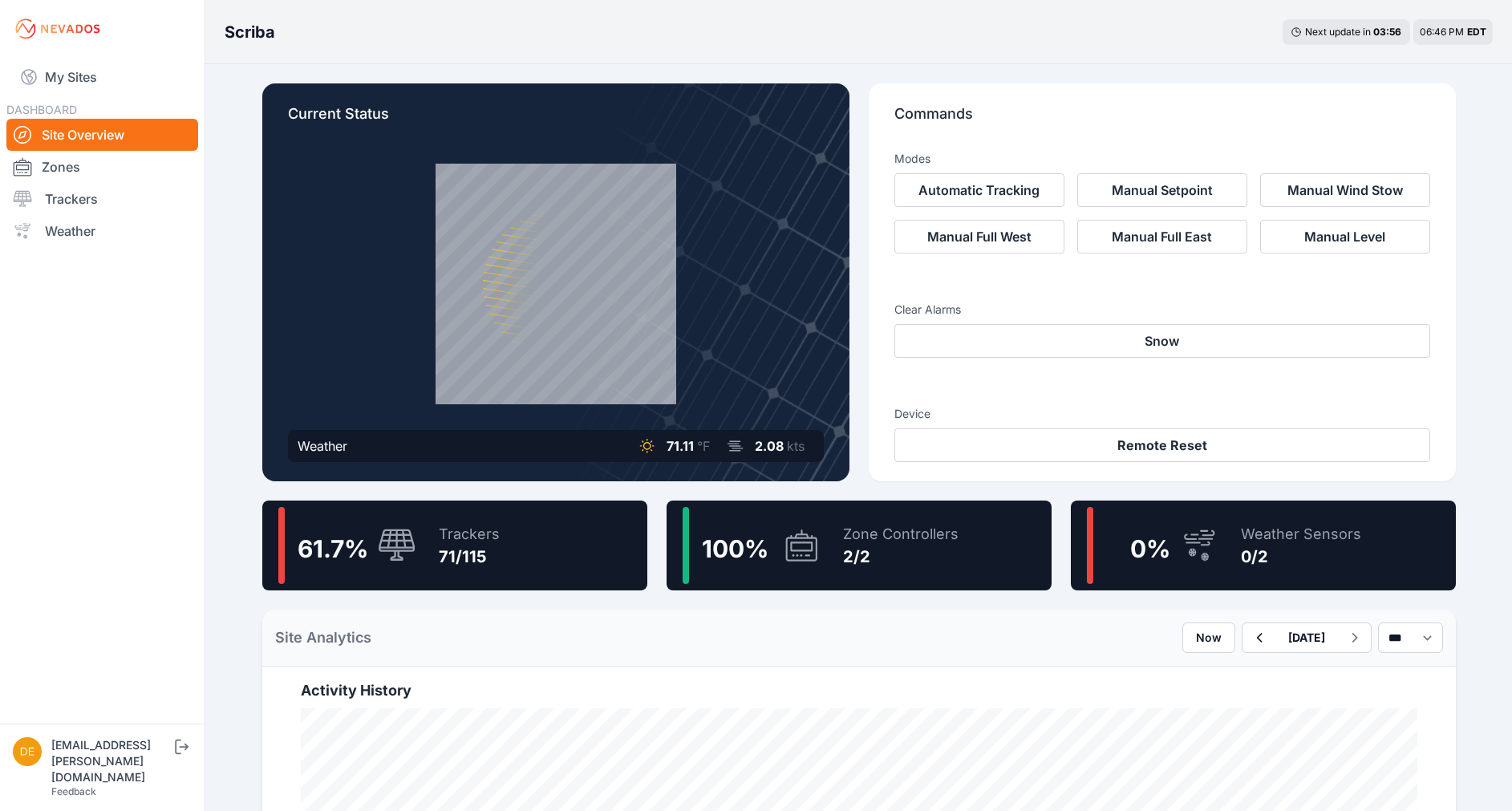
click at [858, 571] on div "Zone Controllers 2/2" at bounding box center [892, 546] width 132 height 77
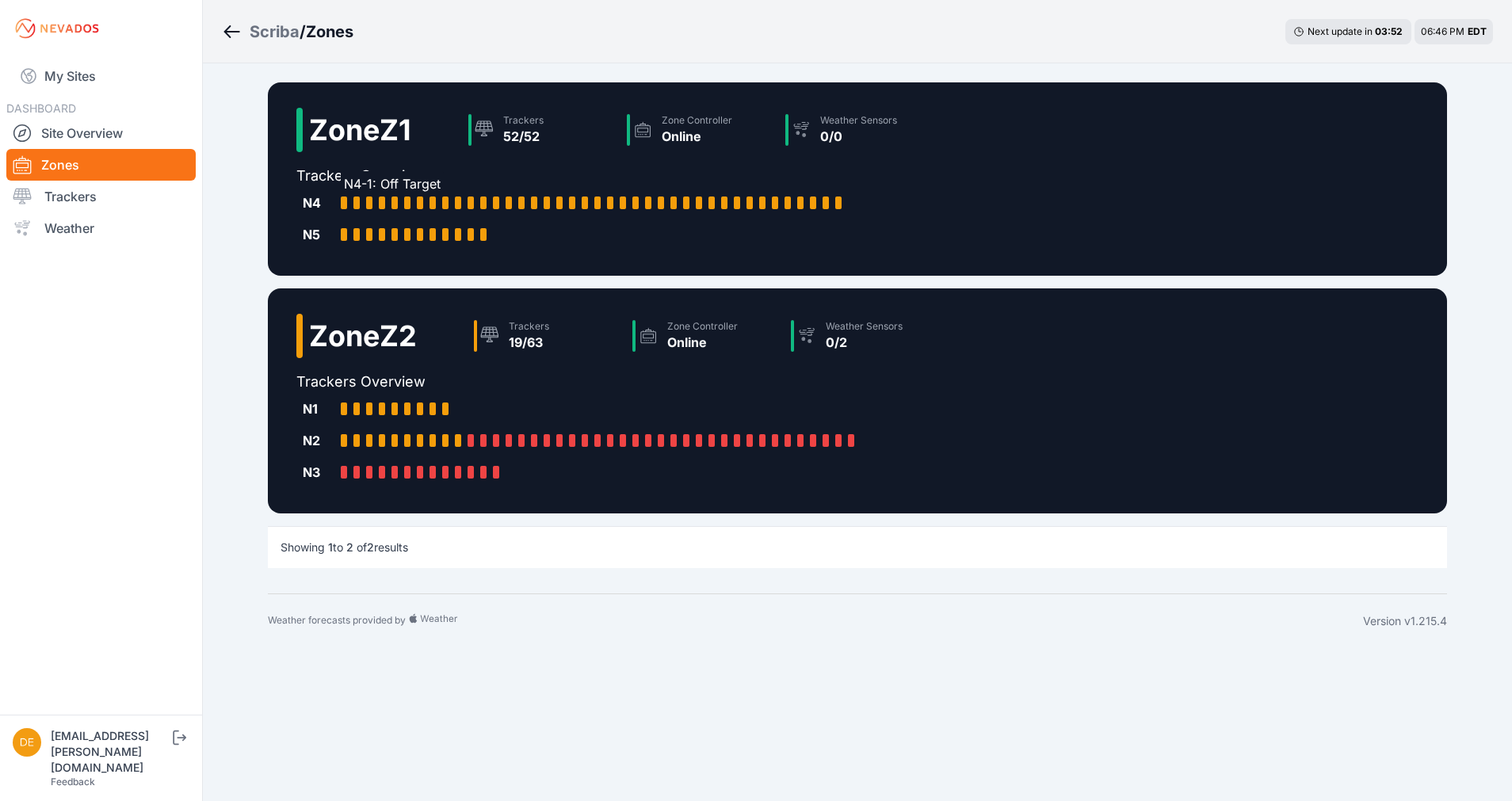
click at [345, 204] on div at bounding box center [344, 202] width 7 height 12
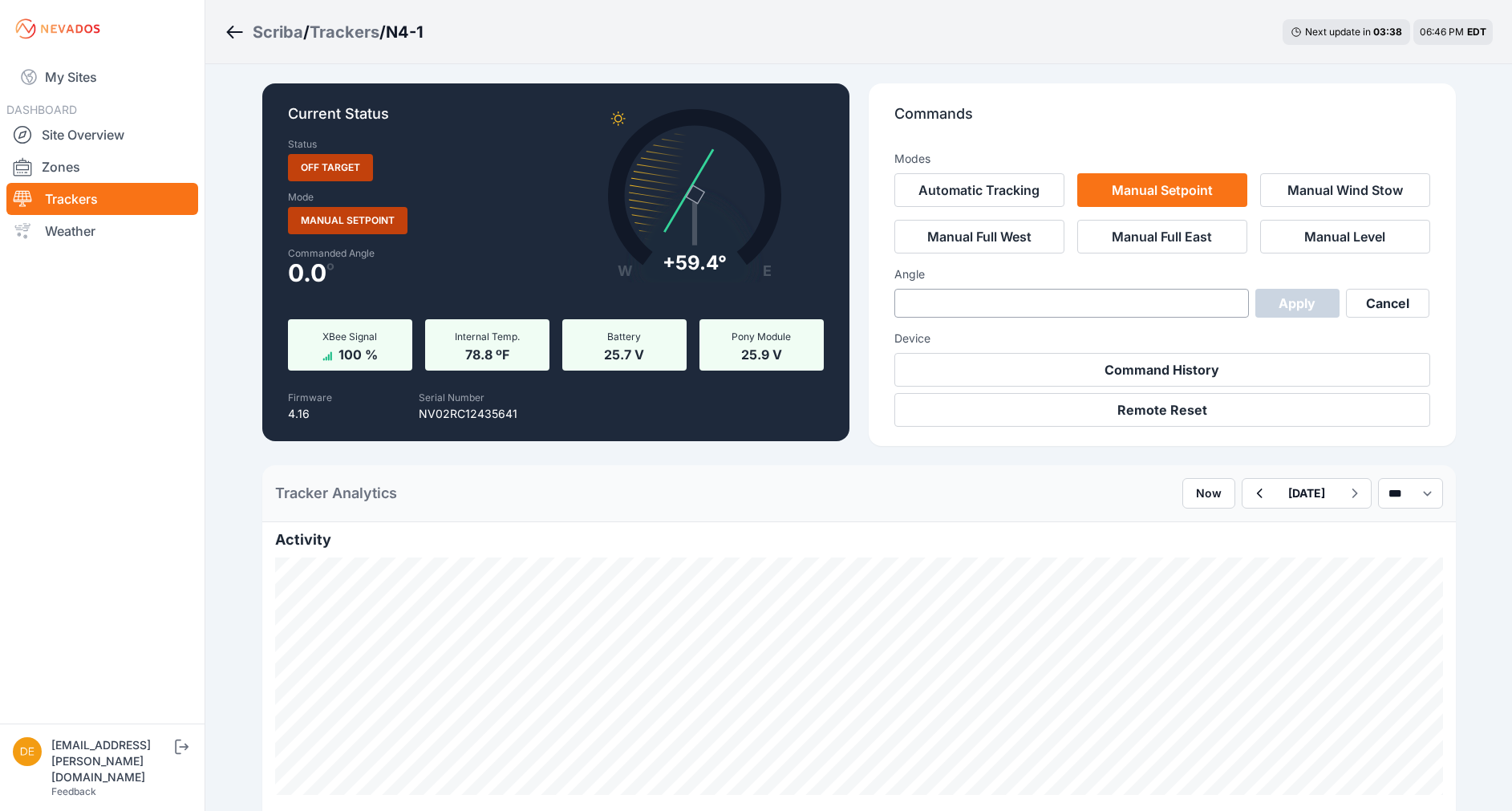
click at [235, 33] on icon "Breadcrumb" at bounding box center [234, 33] width 16 height 2
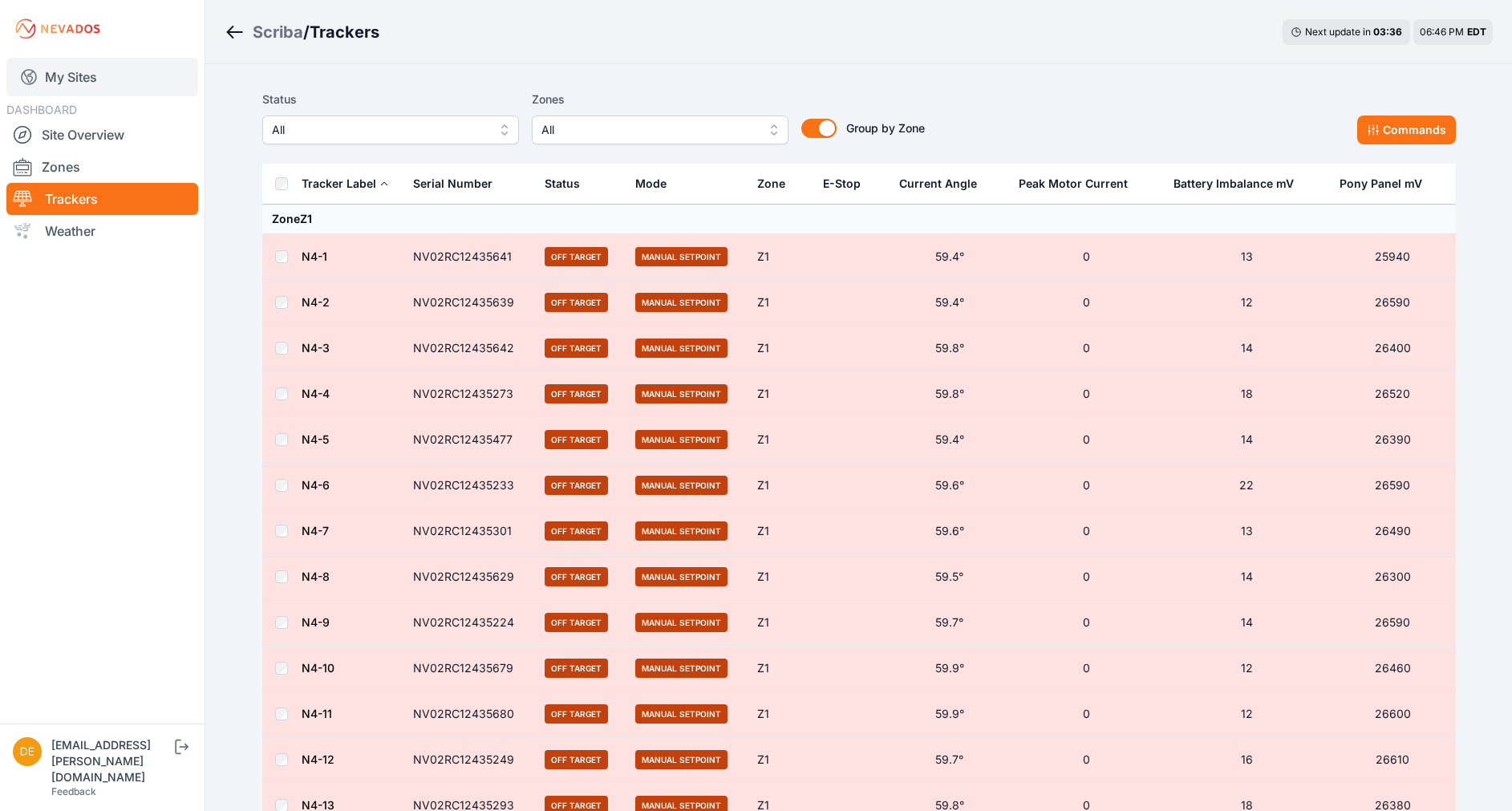
click at [73, 82] on link "My Sites" at bounding box center [103, 77] width 192 height 38
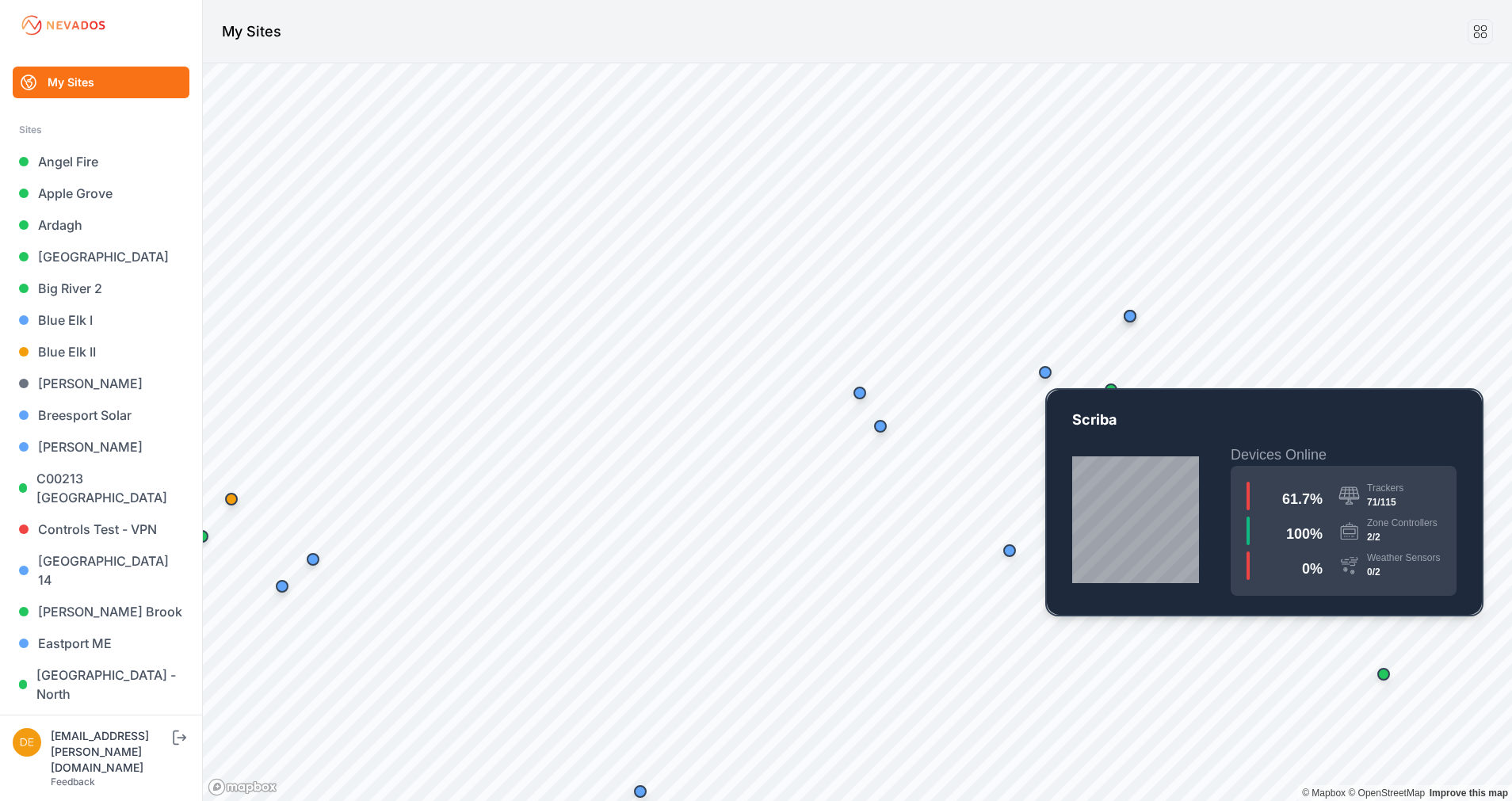
click at [1043, 377] on div "Map marker" at bounding box center [1044, 372] width 12 height 12
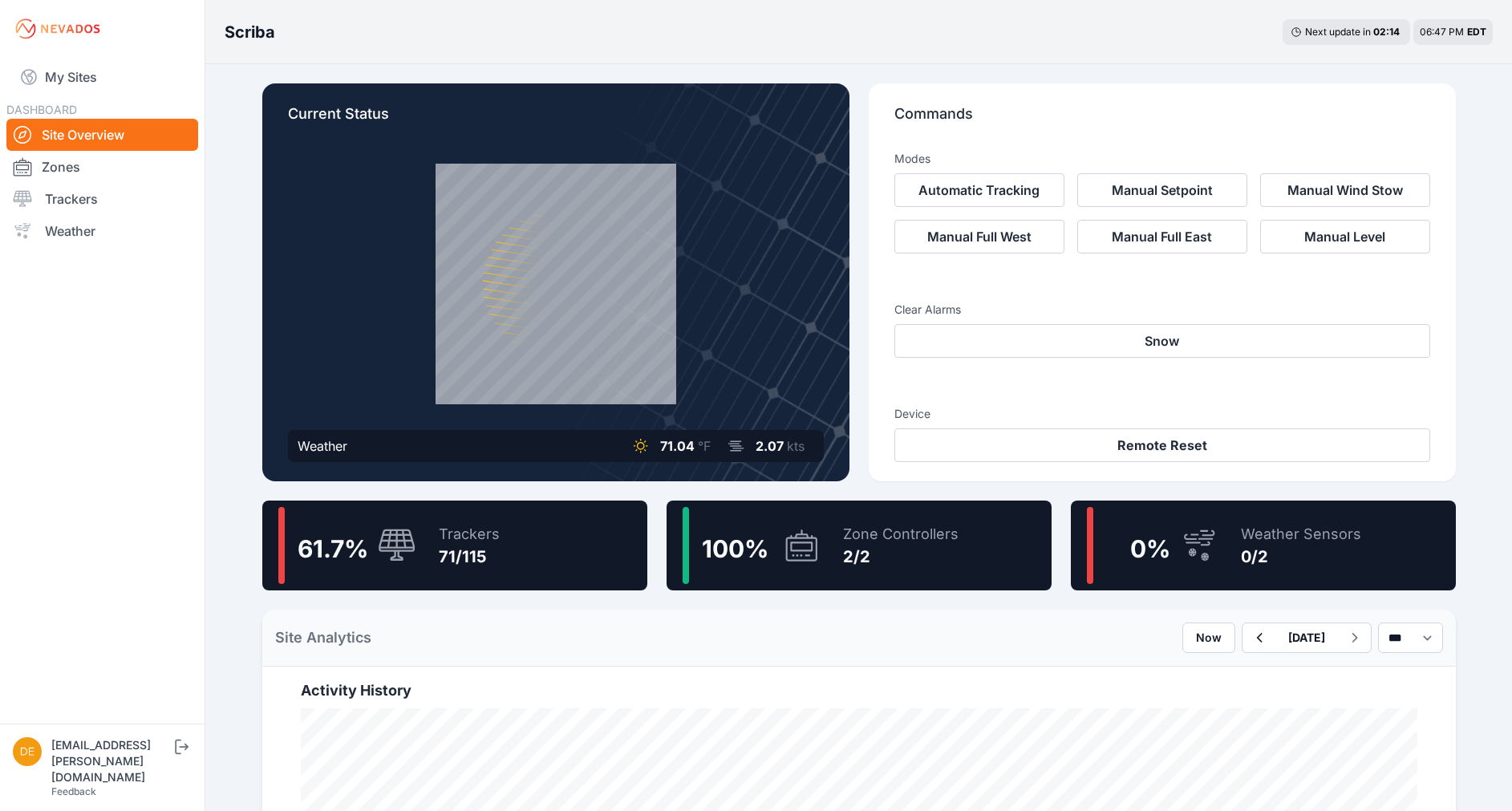
click at [518, 521] on div "61.7 % Trackers 71/115" at bounding box center [454, 545] width 385 height 89
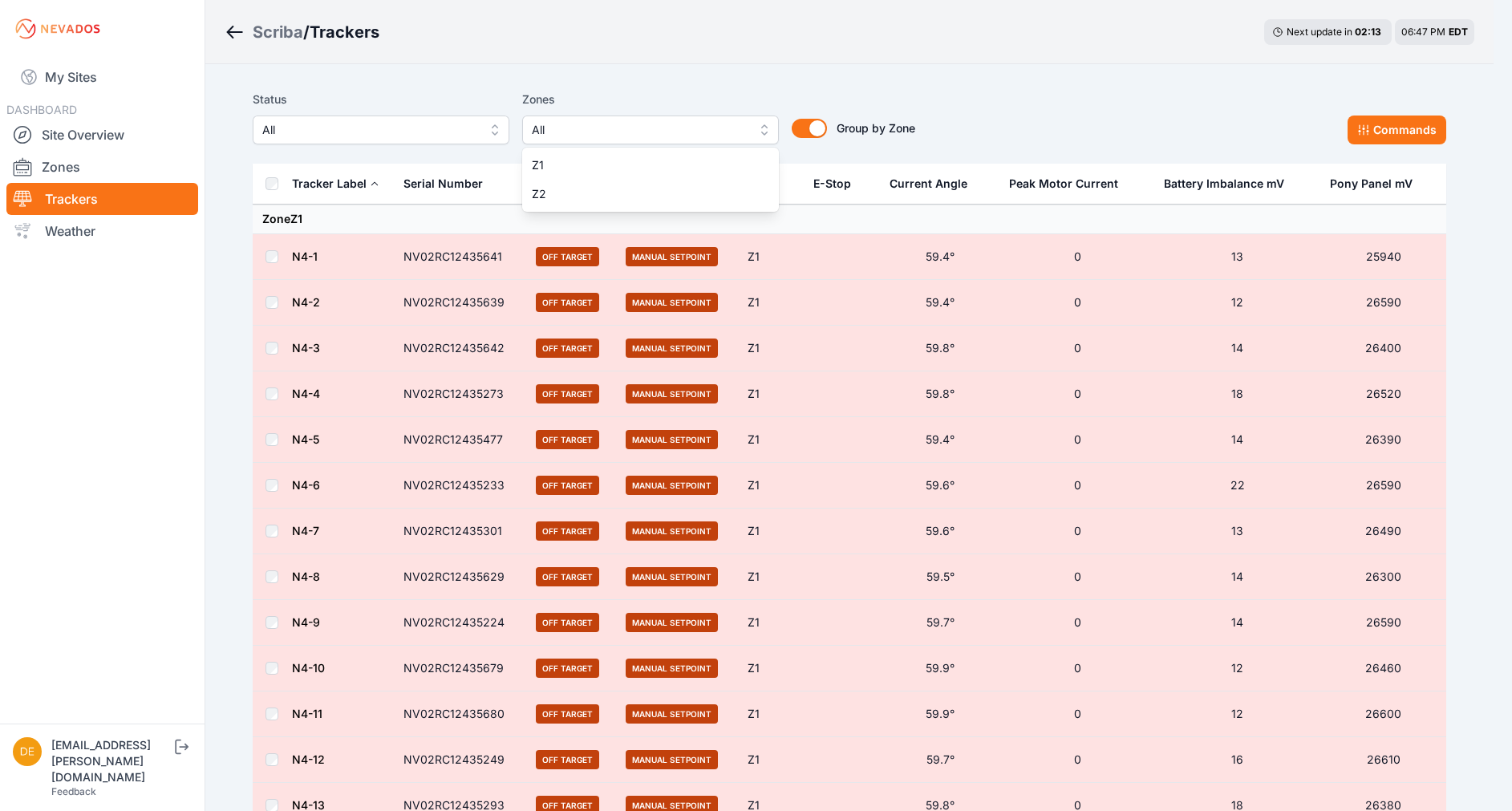
click at [631, 131] on span "All" at bounding box center [639, 130] width 215 height 19
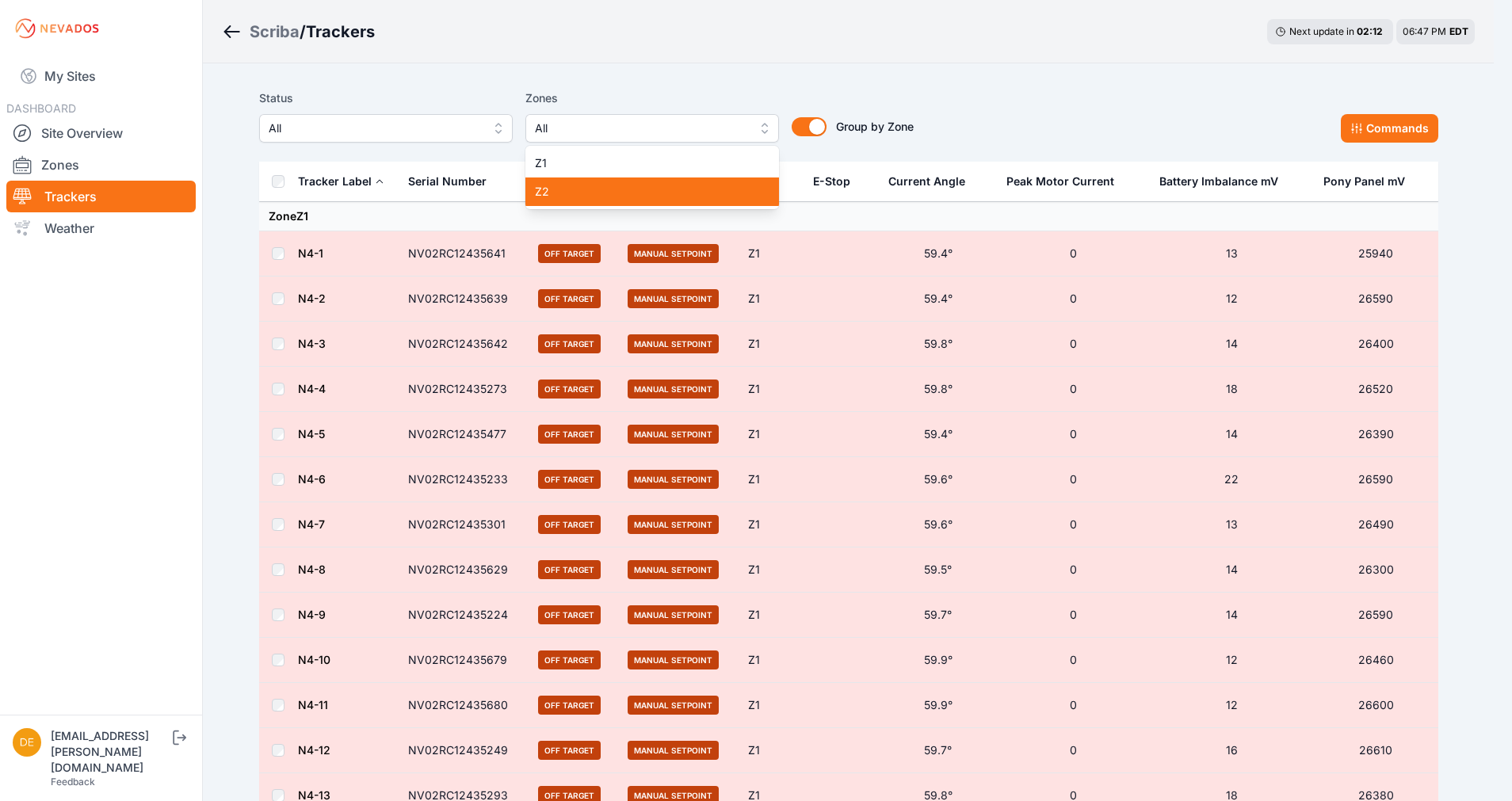
click at [601, 185] on span "Z2" at bounding box center [642, 192] width 215 height 16
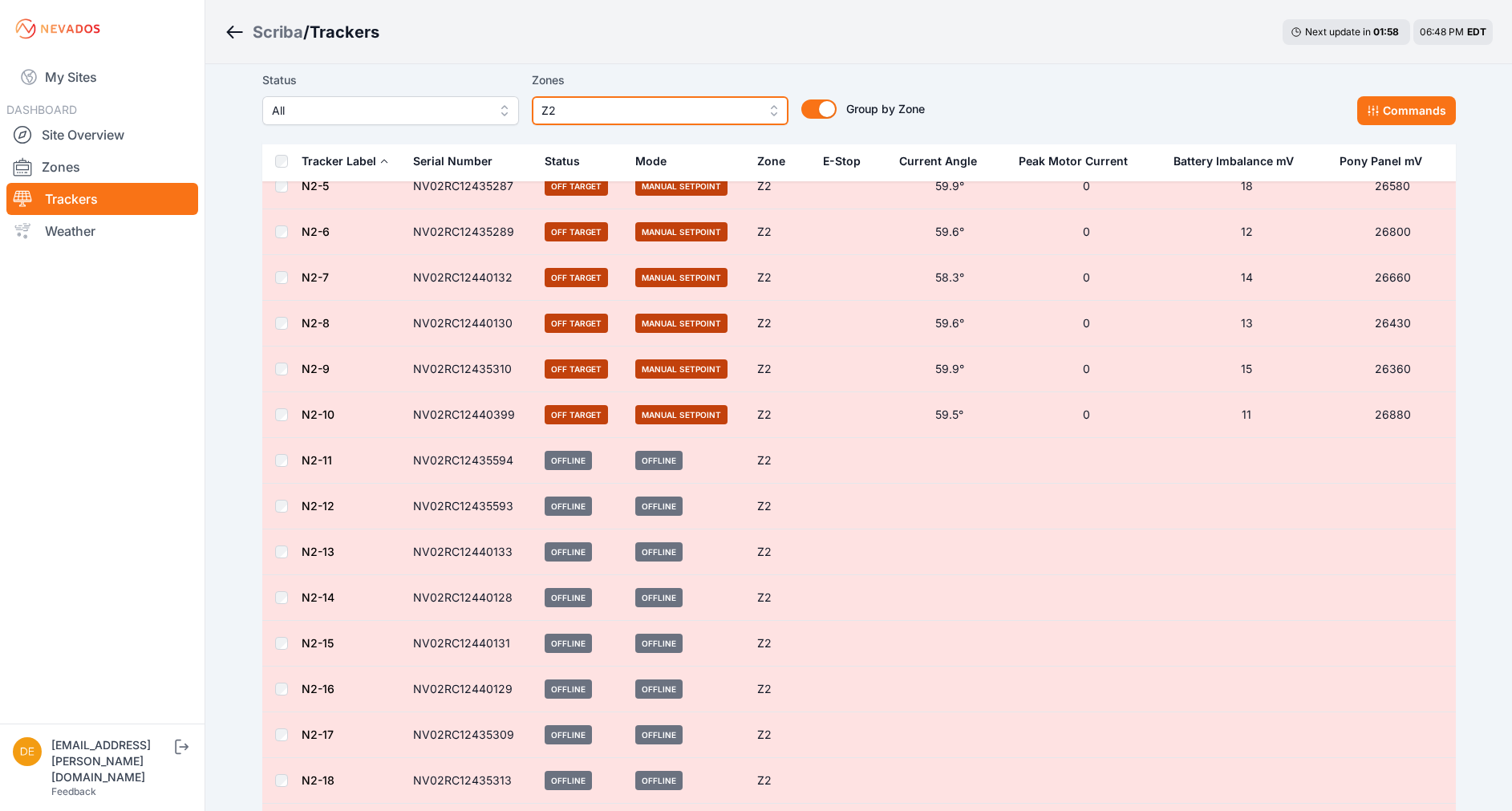
scroll to position [662, 0]
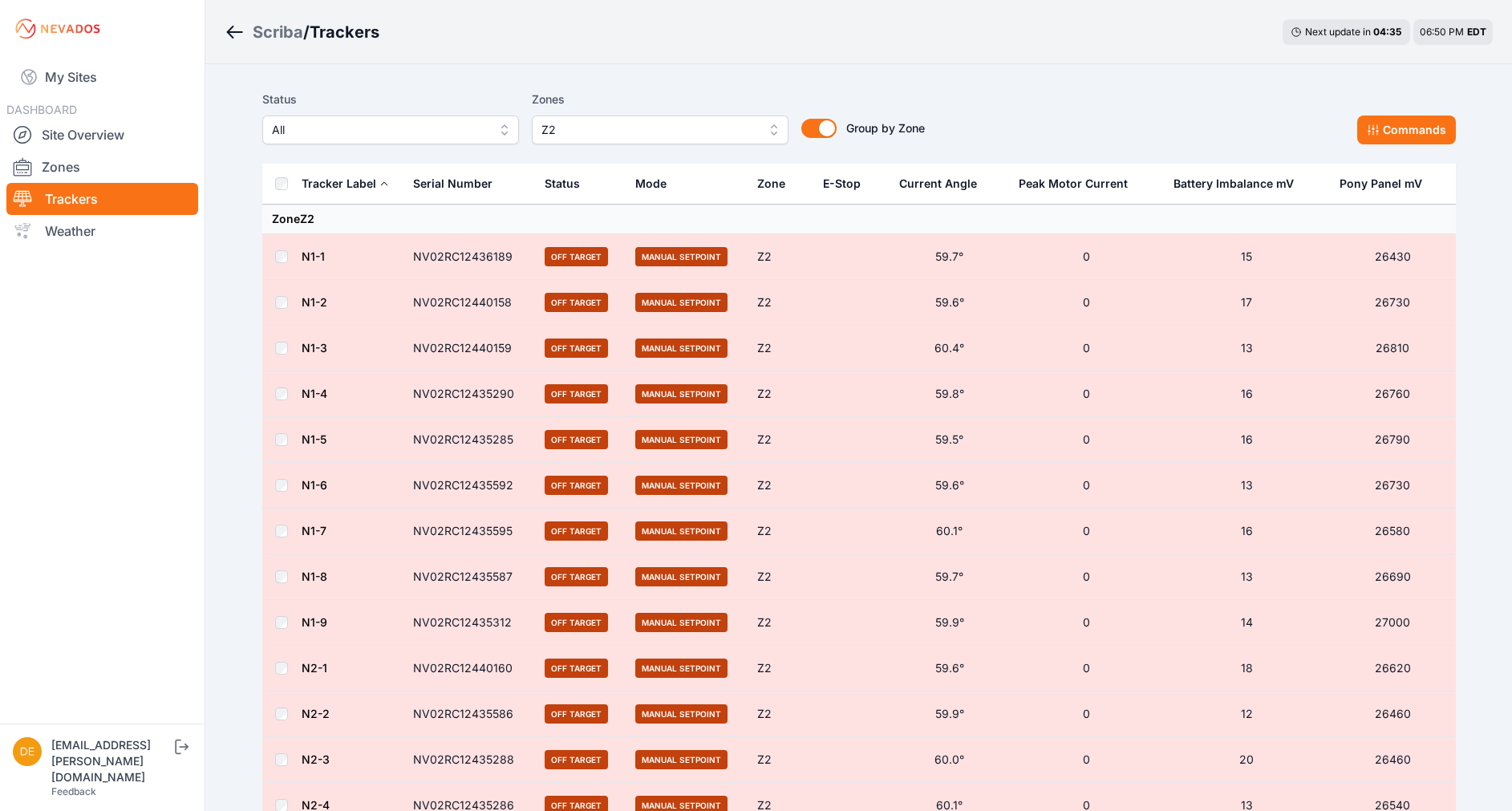
click at [226, 37] on icon "Breadcrumb" at bounding box center [234, 32] width 20 height 19
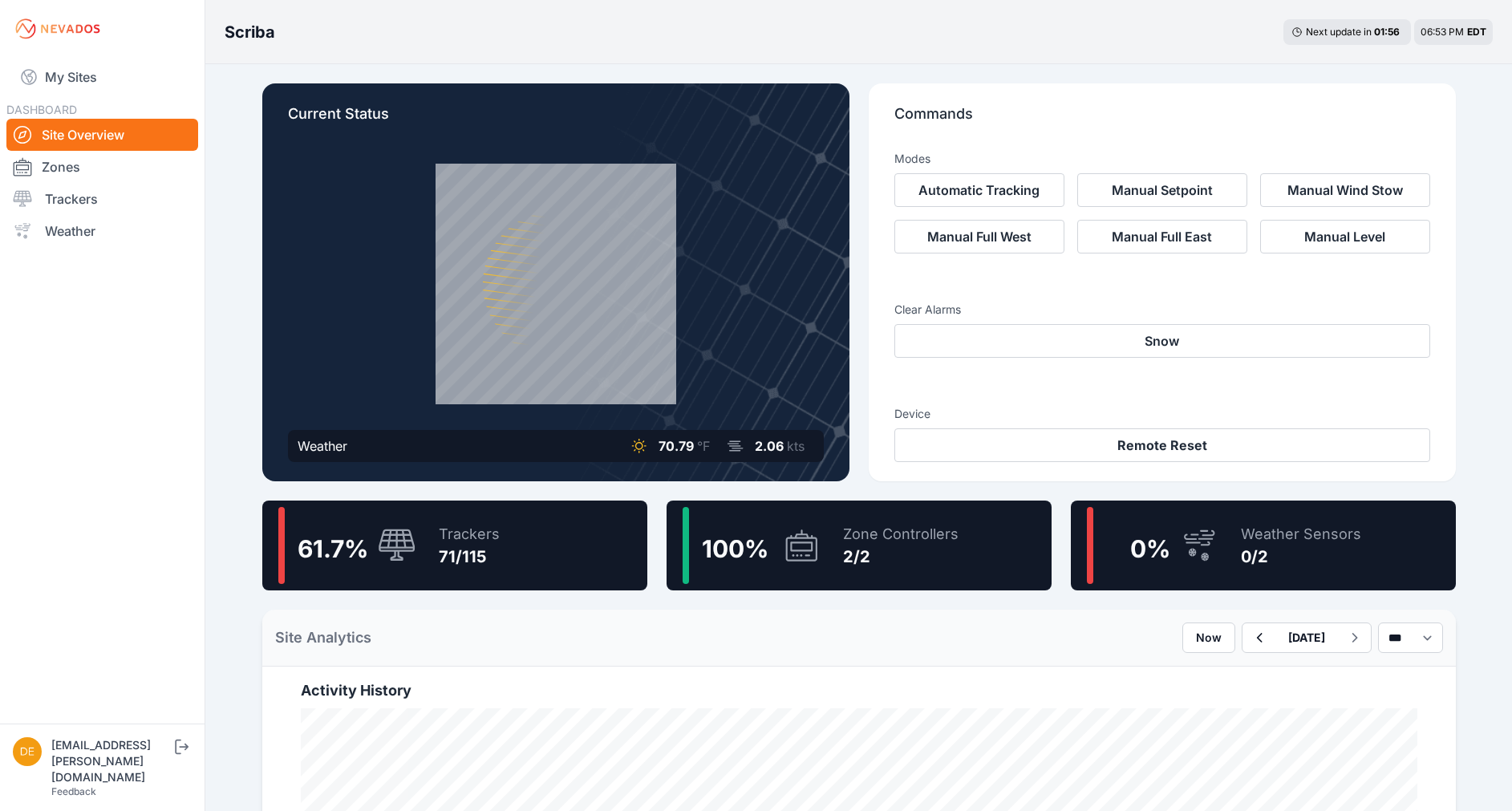
click at [859, 531] on div "Zone Controllers" at bounding box center [900, 533] width 115 height 22
